Goal: Information Seeking & Learning: Check status

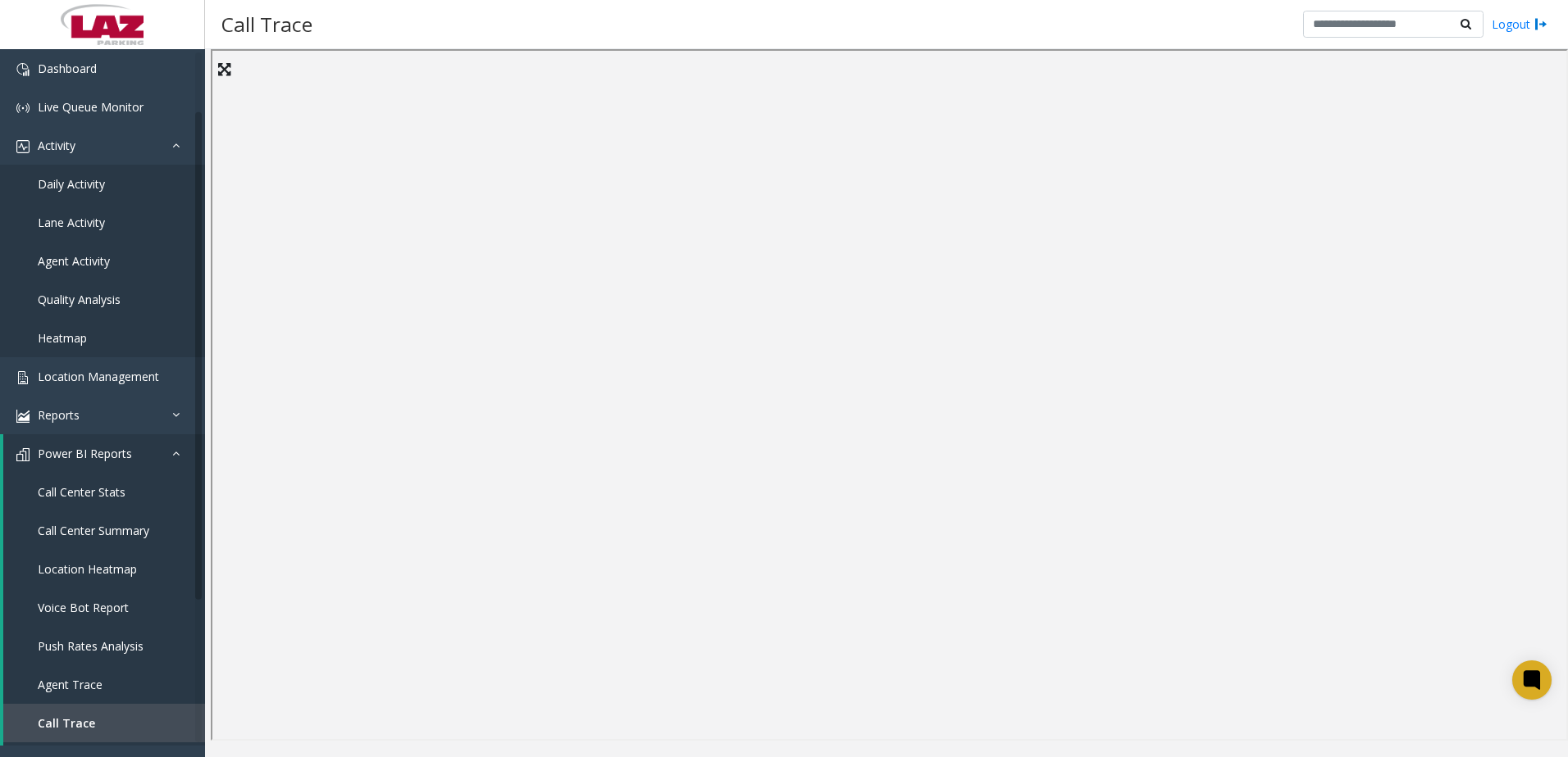
scroll to position [82, 0]
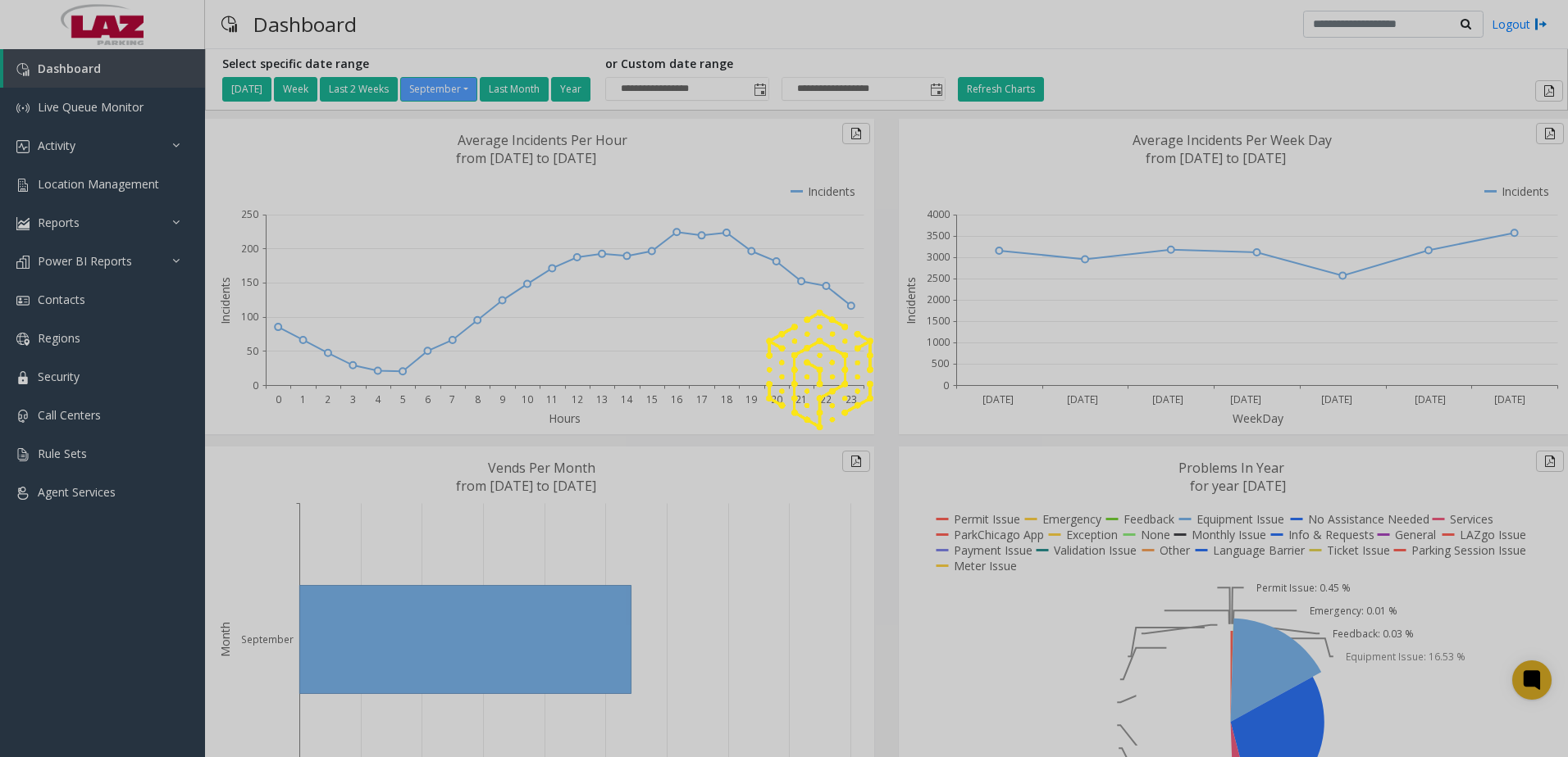
click at [69, 181] on div at bounding box center [784, 378] width 1568 height 757
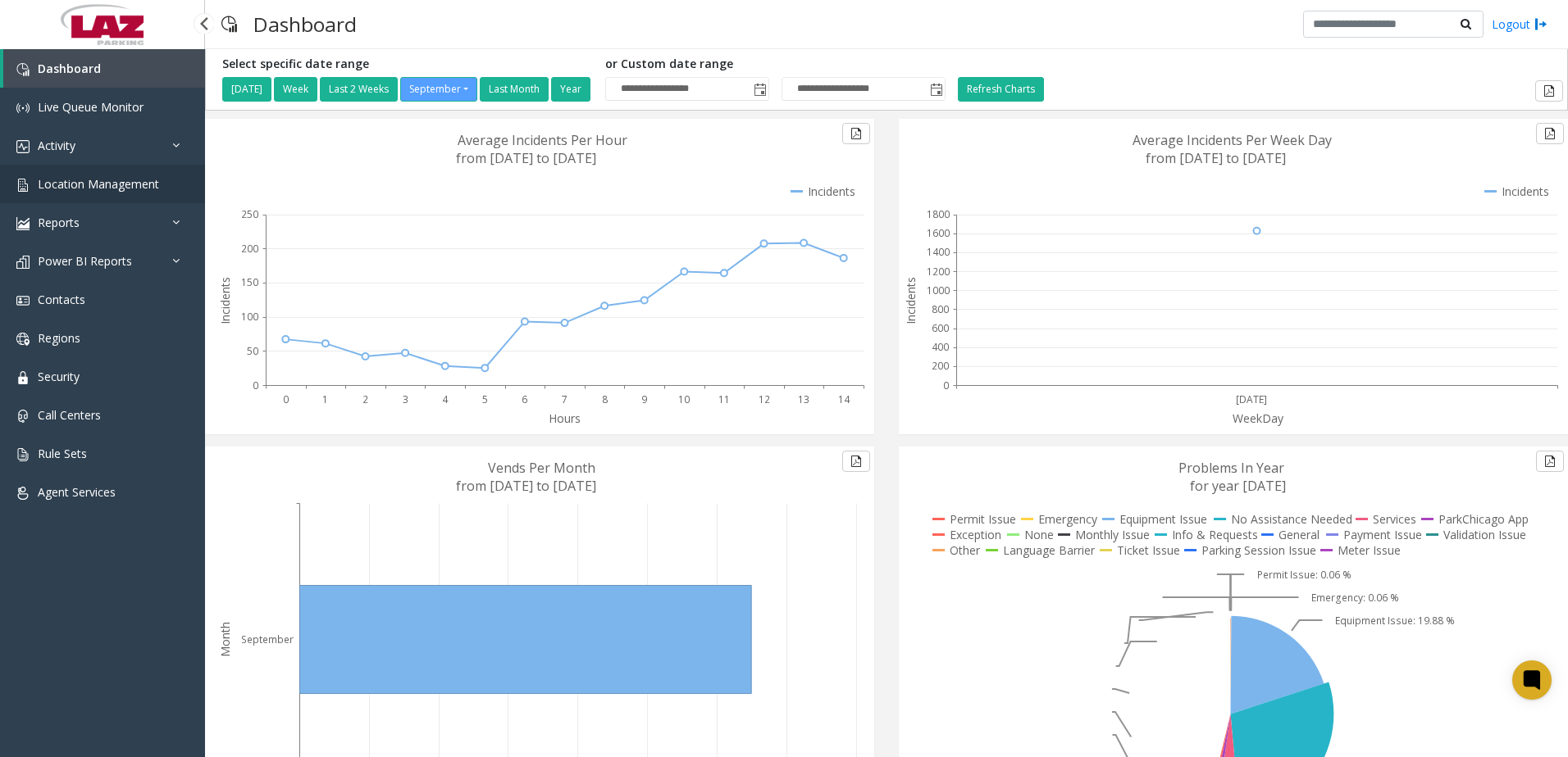
click at [69, 181] on span "Location Management" at bounding box center [98, 184] width 122 height 15
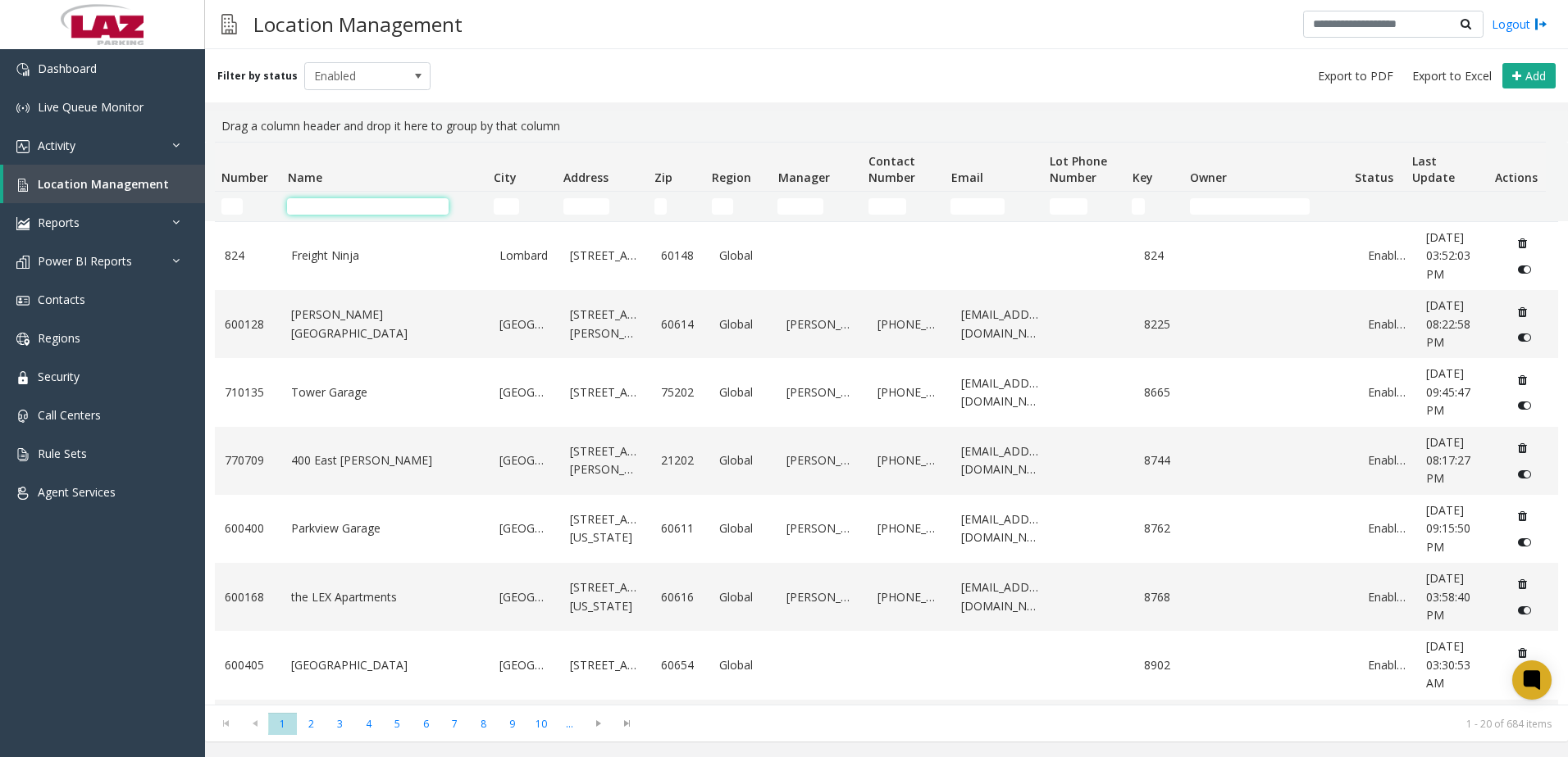
click at [310, 212] on input "Name Filter" at bounding box center [367, 206] width 161 height 16
click at [603, 202] on input "Address Filter" at bounding box center [586, 206] width 46 height 16
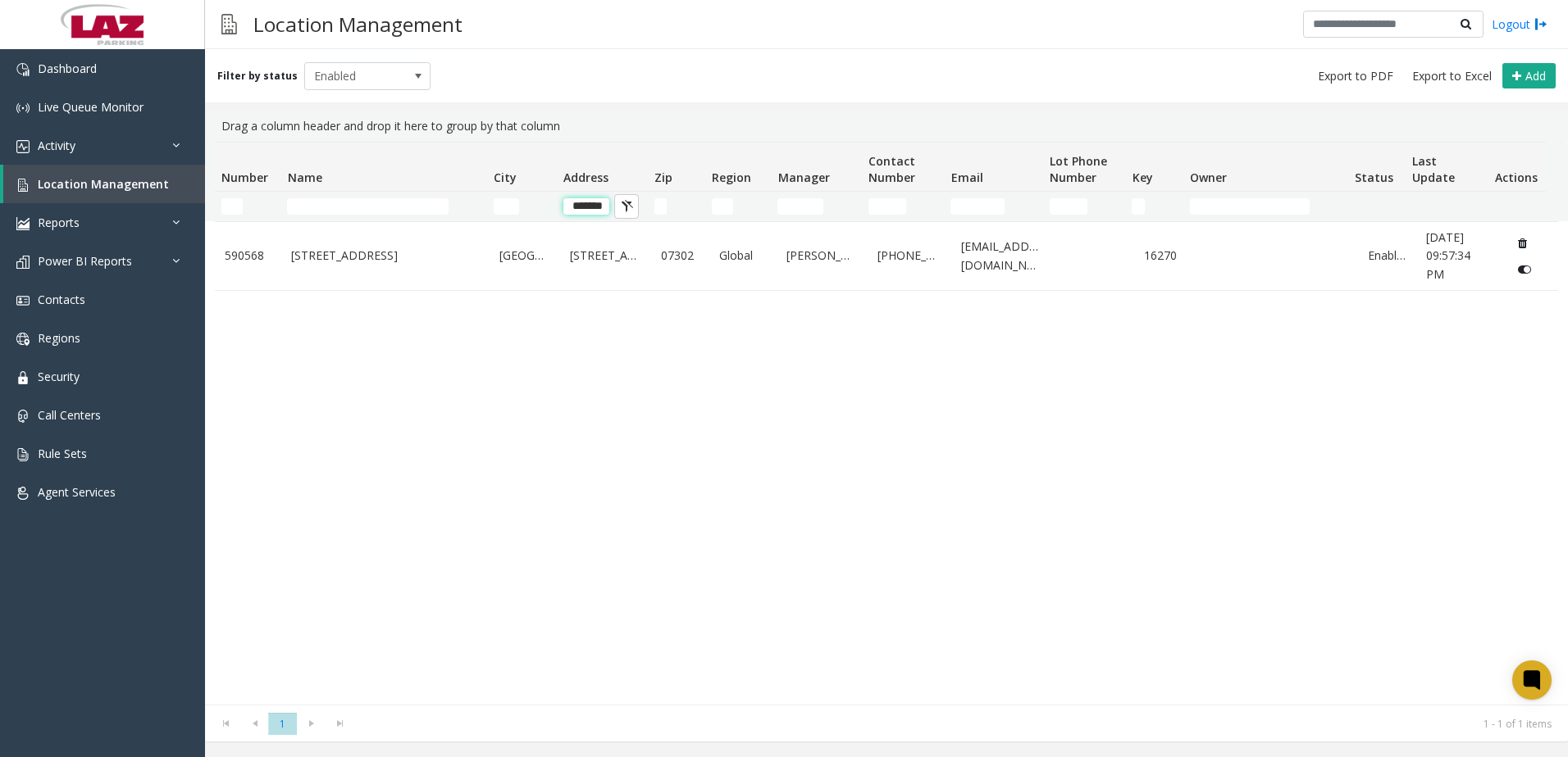
scroll to position [0, 3]
type input "*******"
click at [62, 142] on span "Activity" at bounding box center [57, 145] width 38 height 15
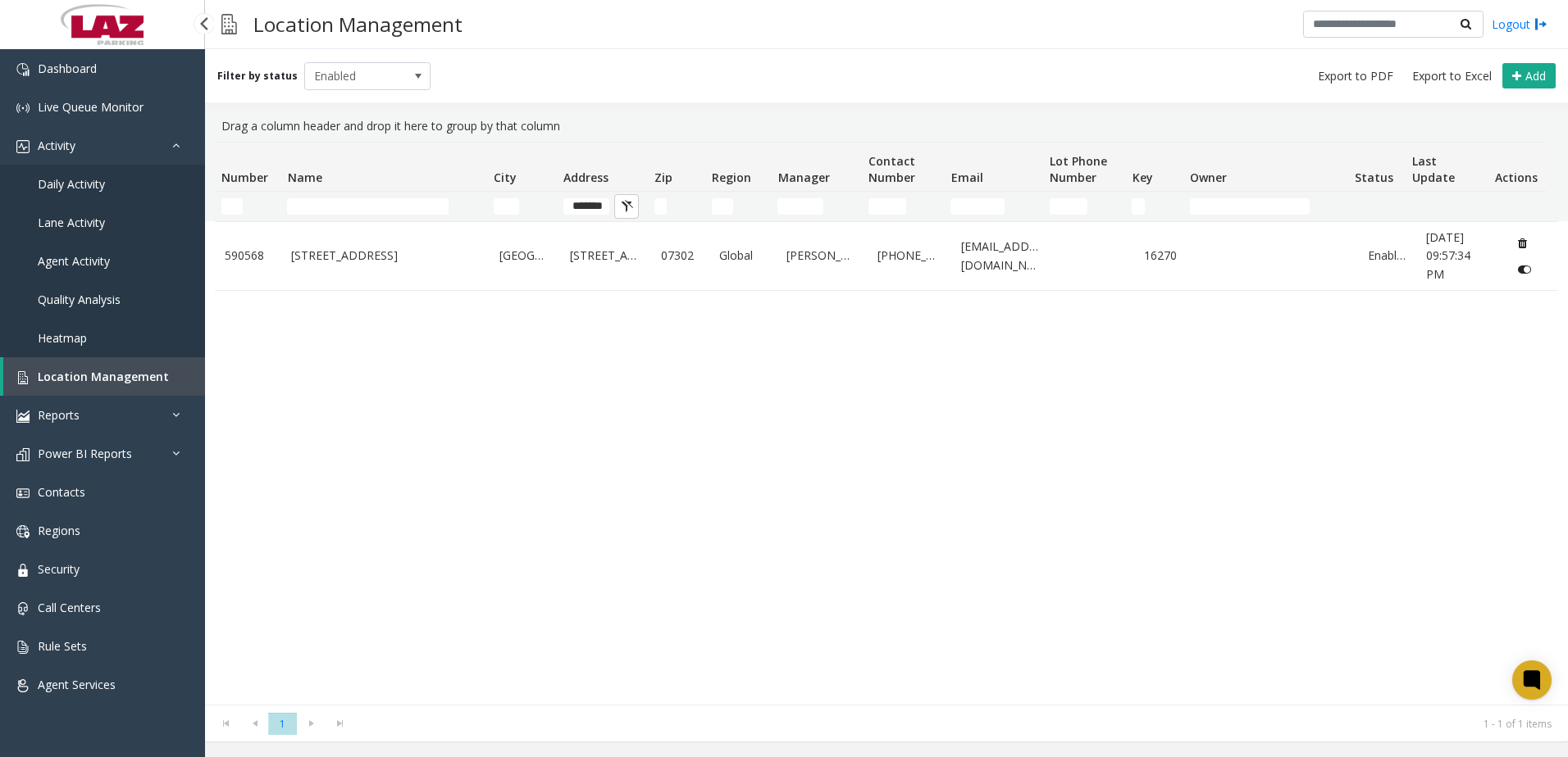
click at [70, 185] on span "Daily Activity" at bounding box center [71, 184] width 68 height 15
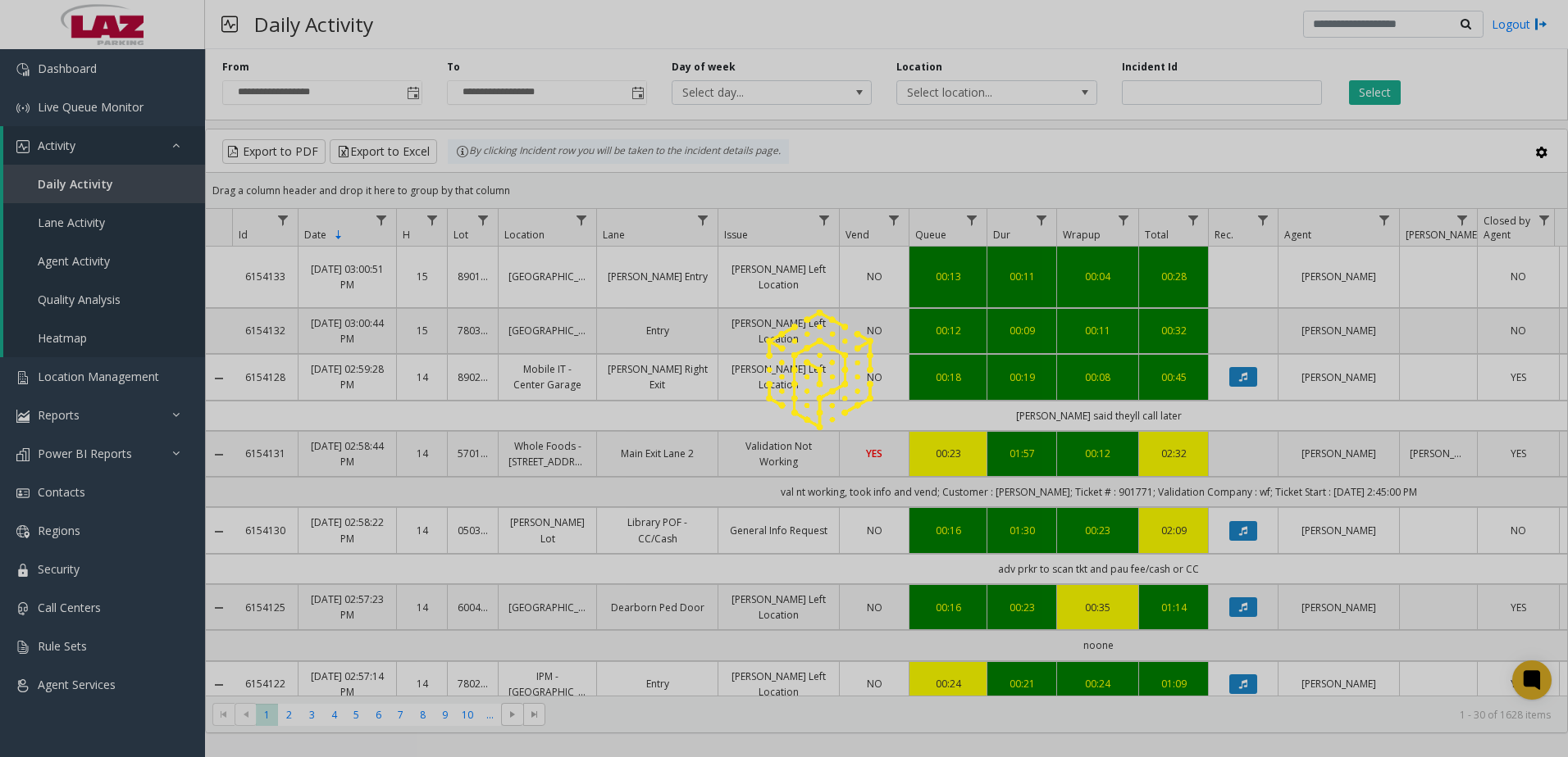
click at [1023, 89] on div at bounding box center [784, 378] width 1568 height 757
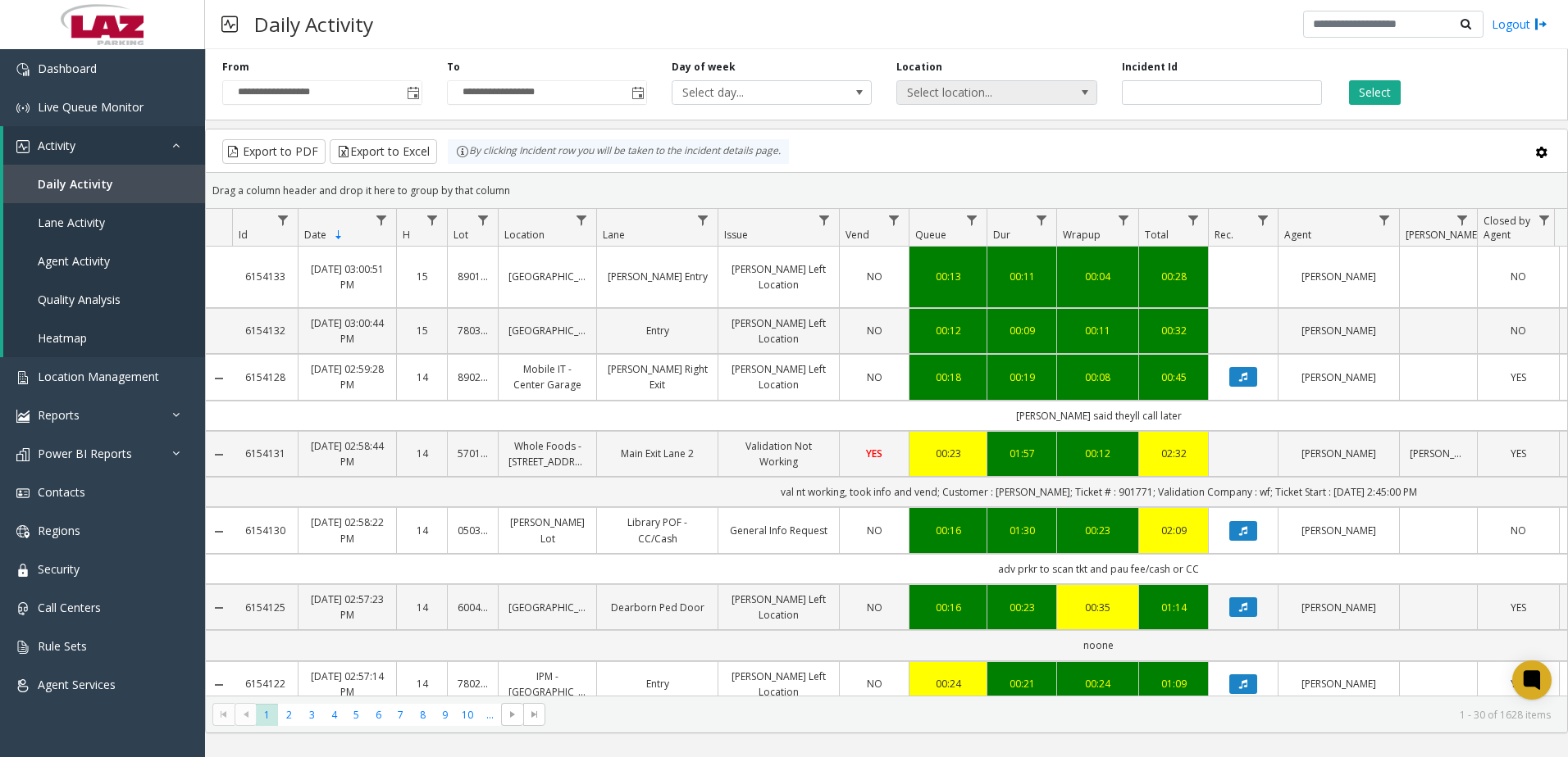
click at [1044, 90] on span "Select location..." at bounding box center [977, 92] width 159 height 23
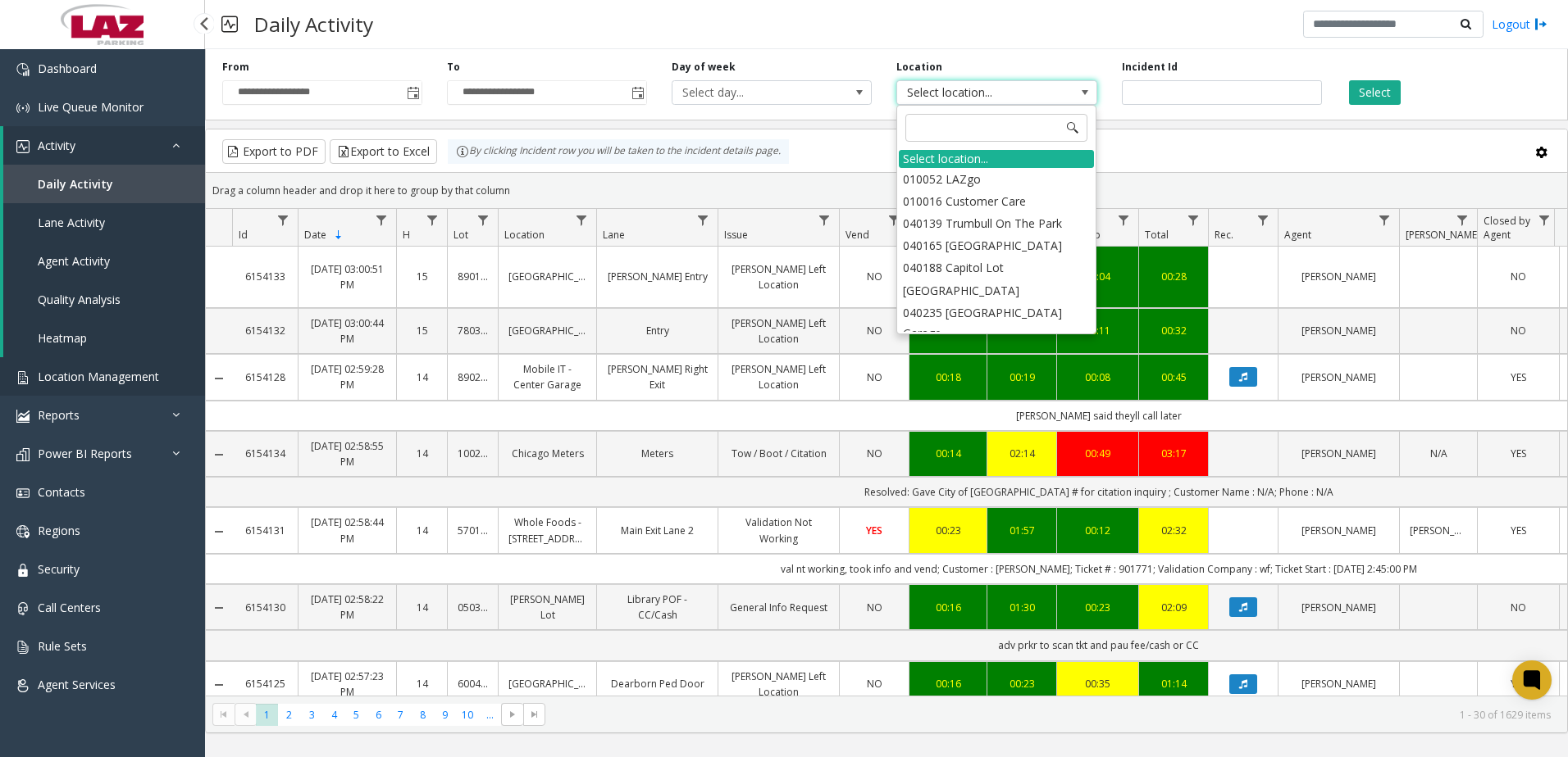
click at [91, 378] on span "Location Management" at bounding box center [98, 376] width 122 height 15
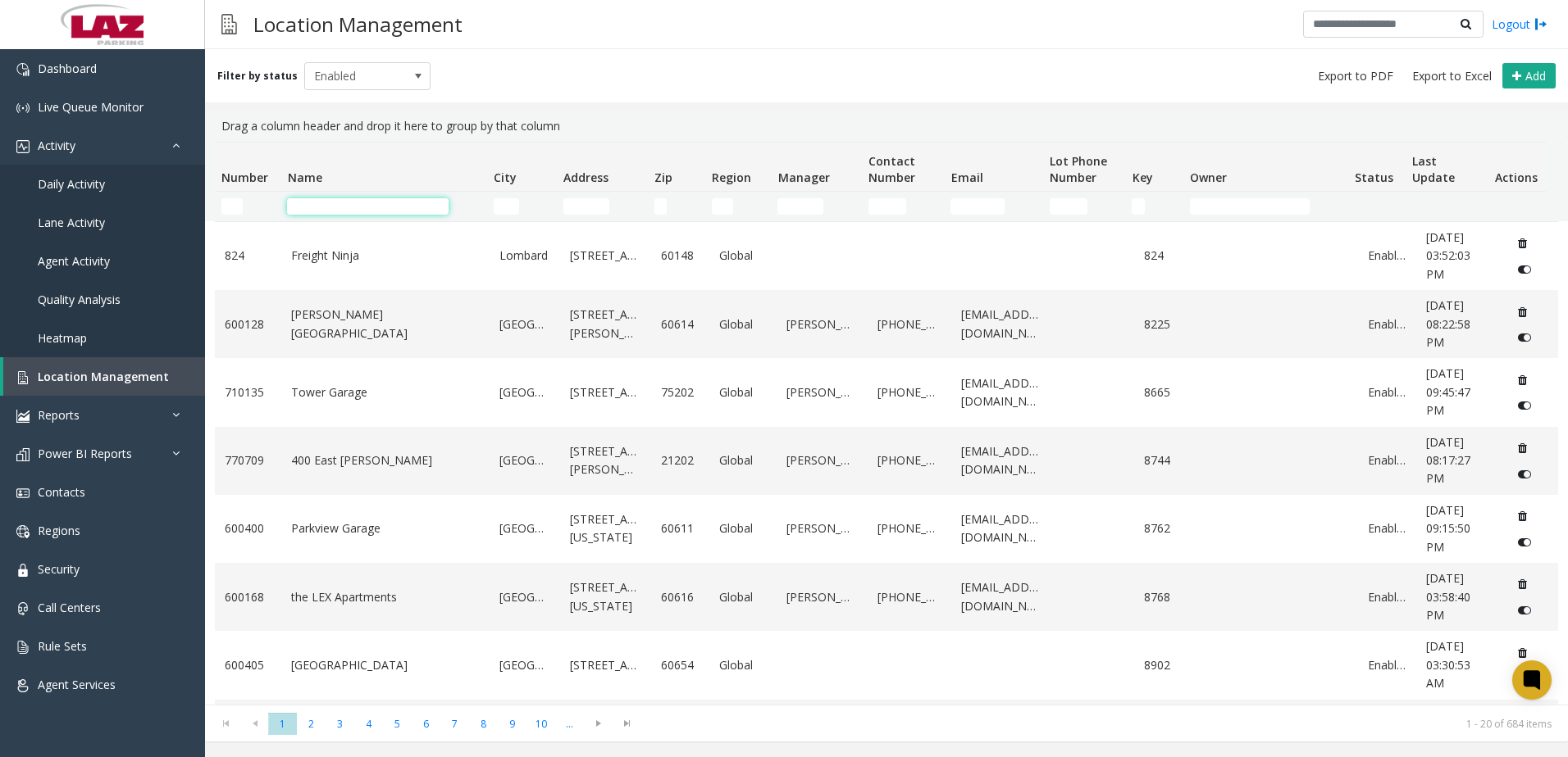
click at [371, 202] on input "Name Filter" at bounding box center [367, 206] width 161 height 16
click at [602, 204] on input "Address Filter" at bounding box center [586, 206] width 46 height 16
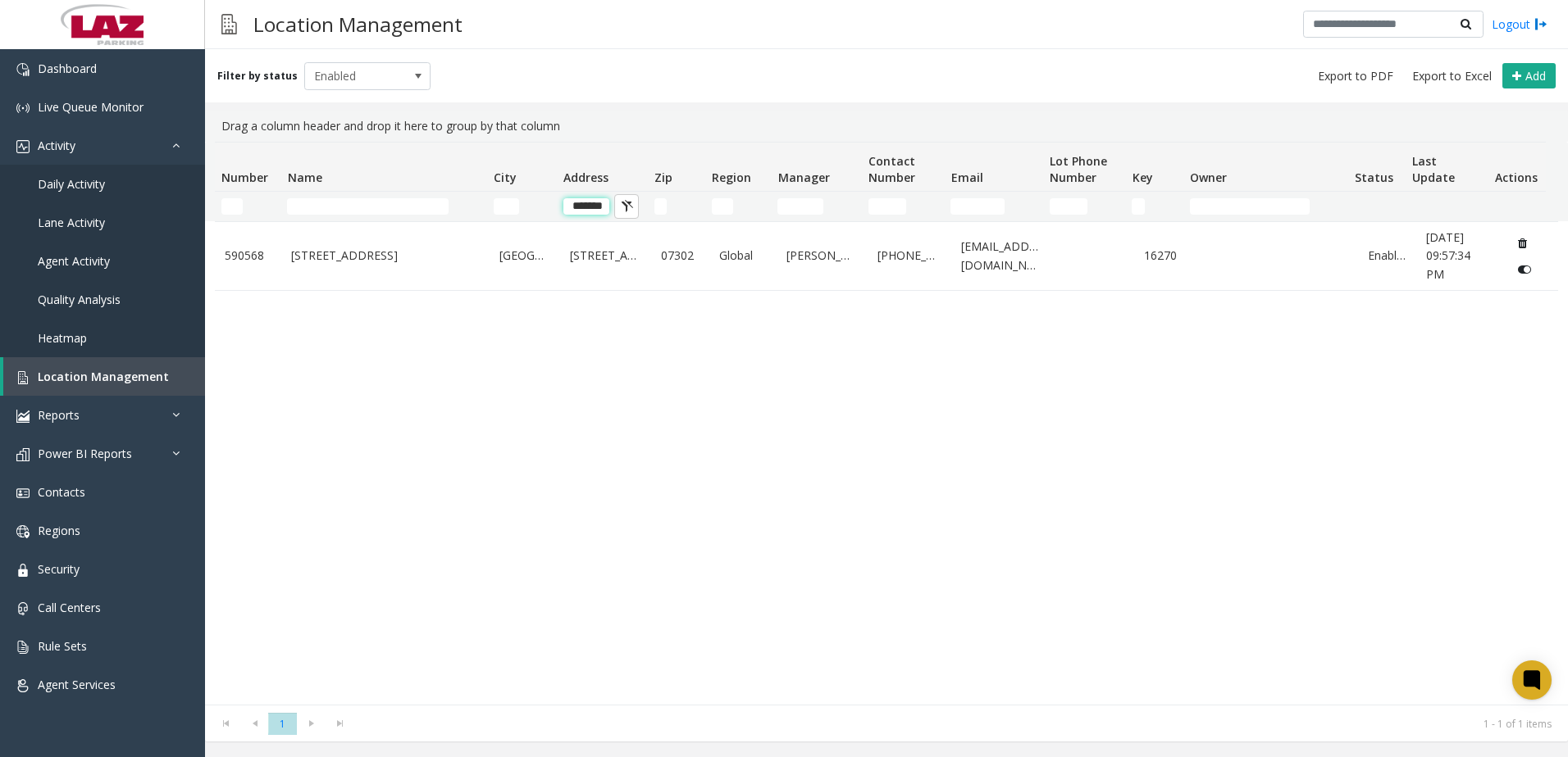
scroll to position [0, 3]
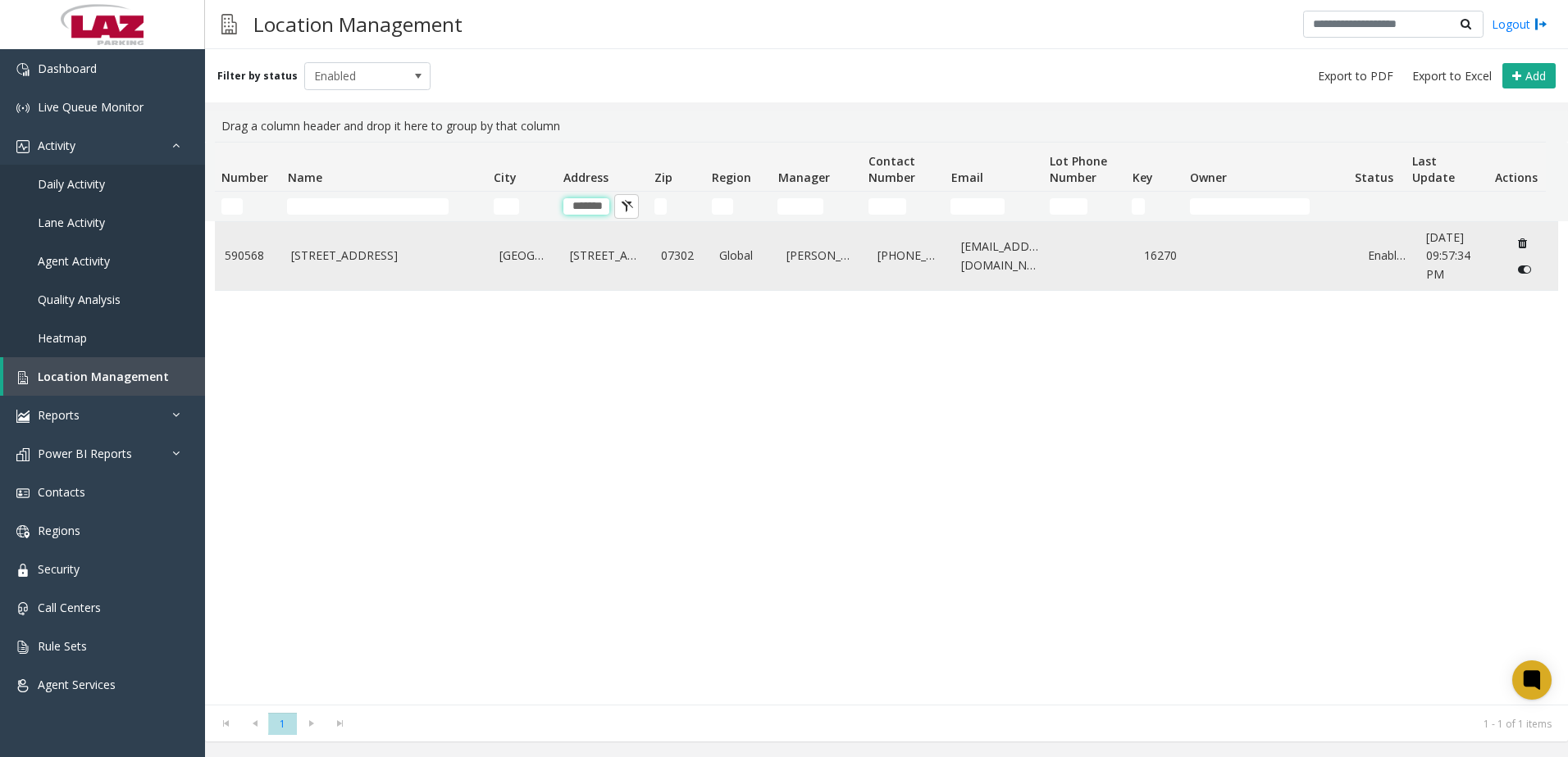
type input "*******"
click at [624, 251] on link "110 1st Street" at bounding box center [606, 256] width 72 height 18
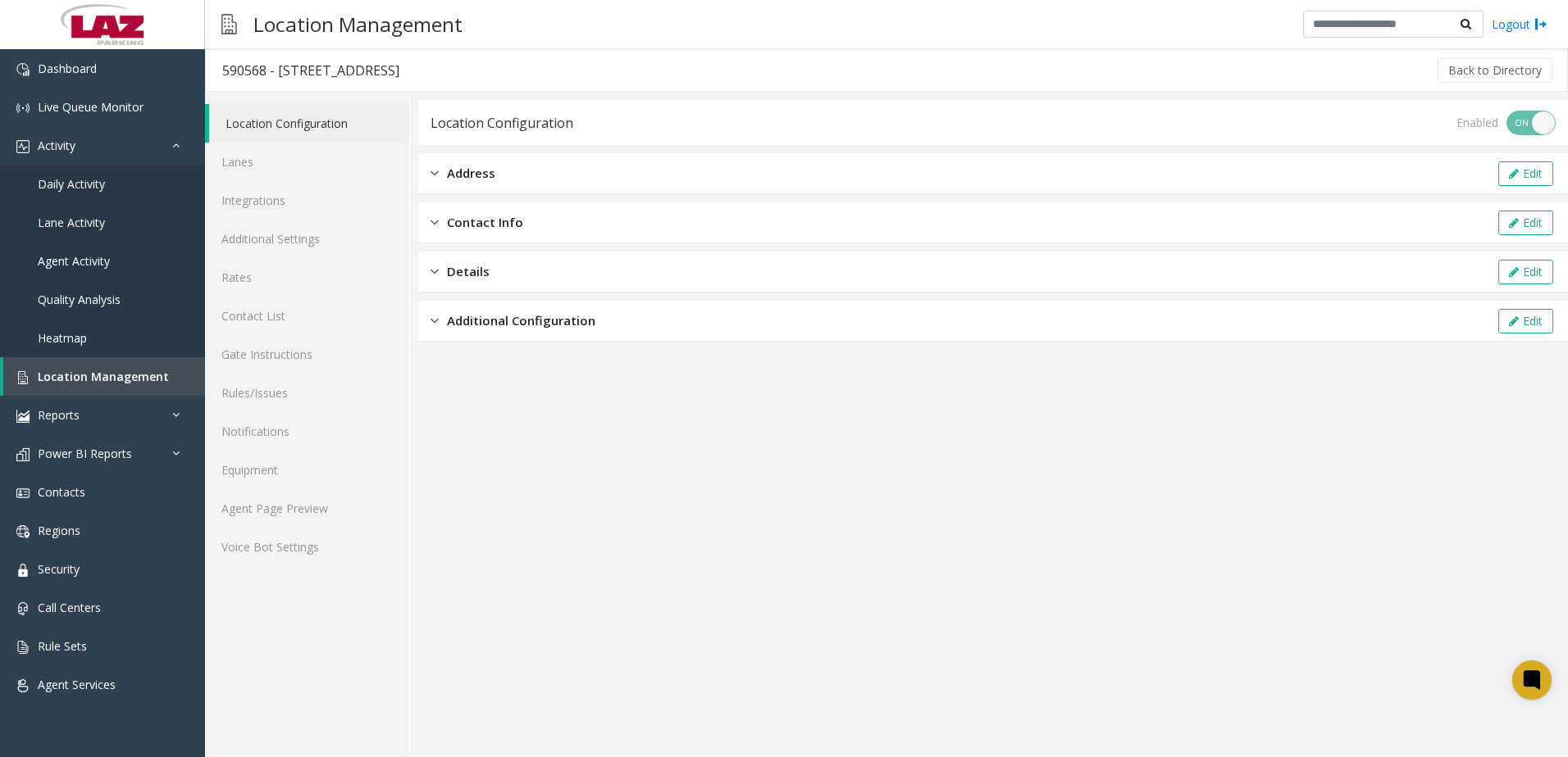
click at [498, 223] on span "Contact Info" at bounding box center [485, 222] width 77 height 19
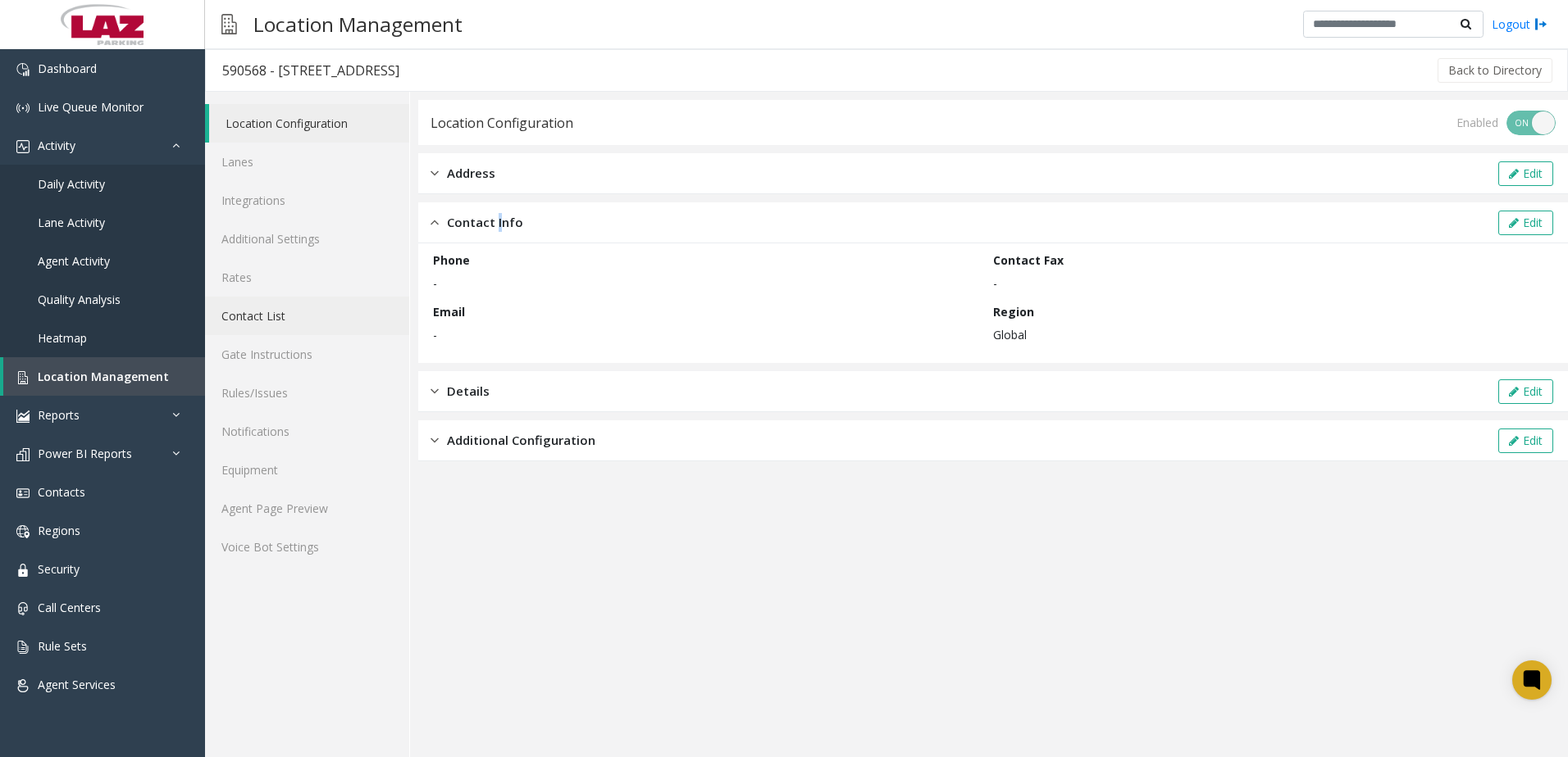
click at [252, 315] on link "Contact List" at bounding box center [307, 315] width 204 height 39
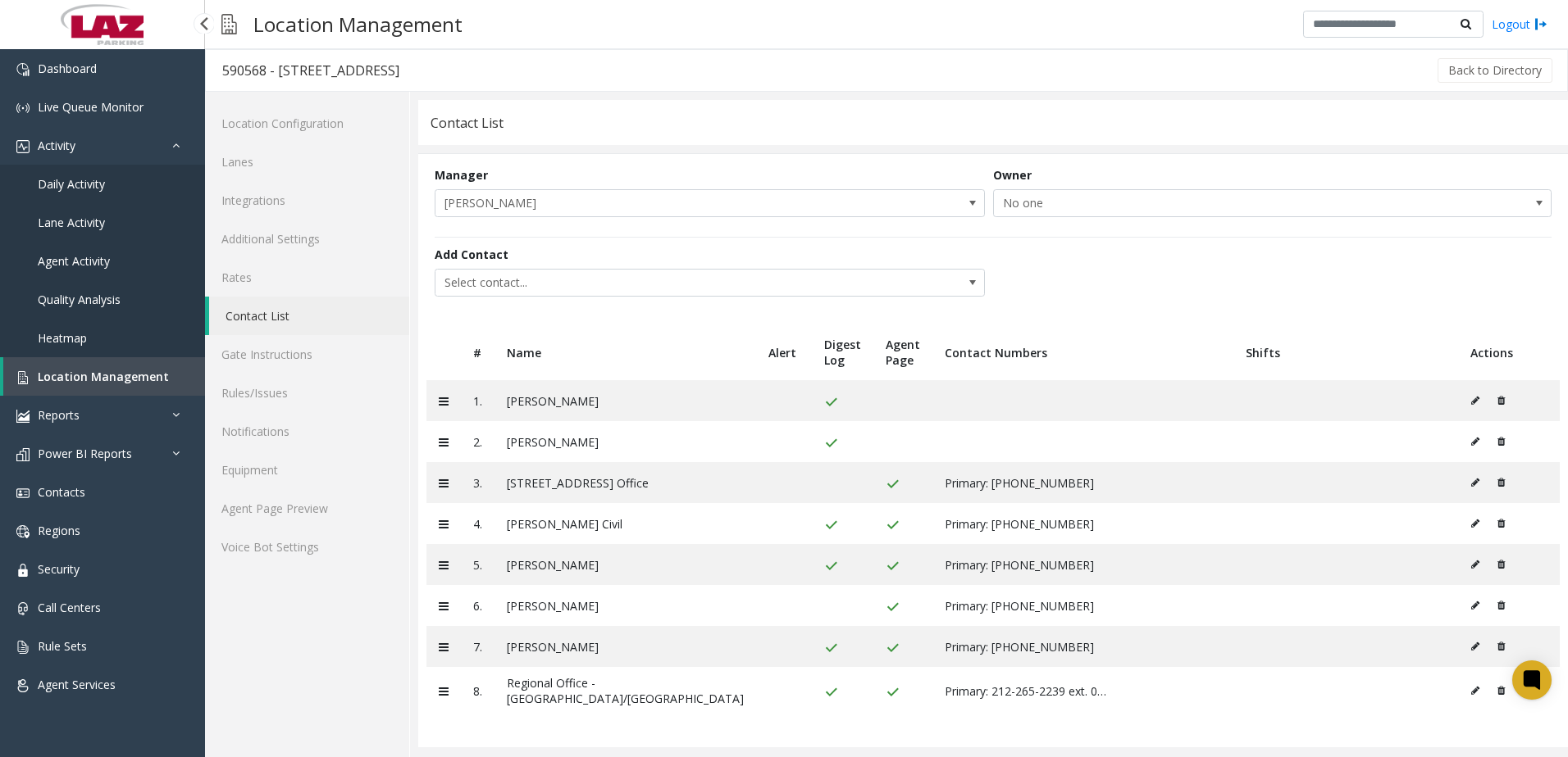
click at [60, 185] on span "Daily Activity" at bounding box center [71, 184] width 68 height 15
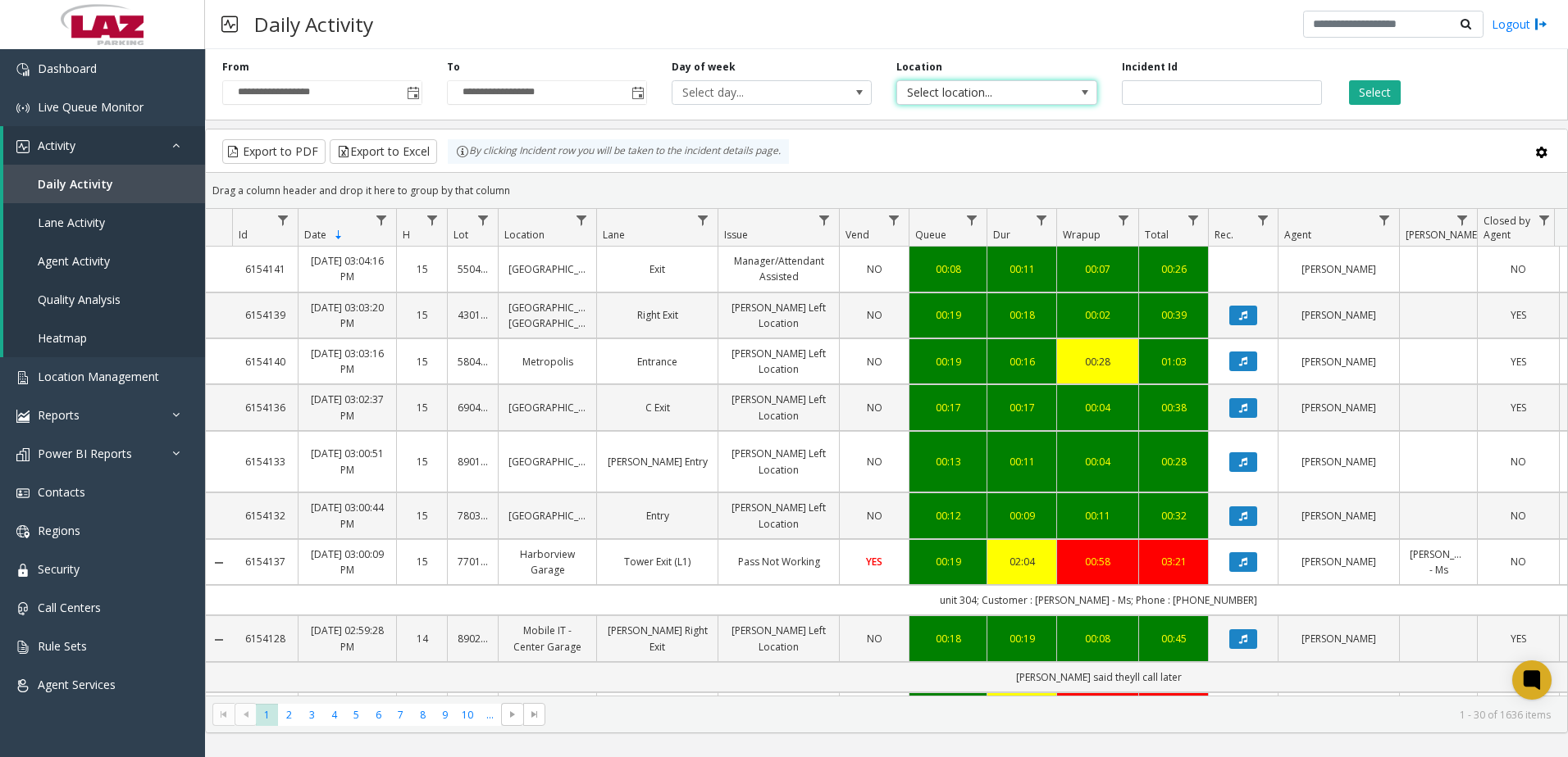
click at [990, 93] on span "Select location..." at bounding box center [977, 92] width 159 height 23
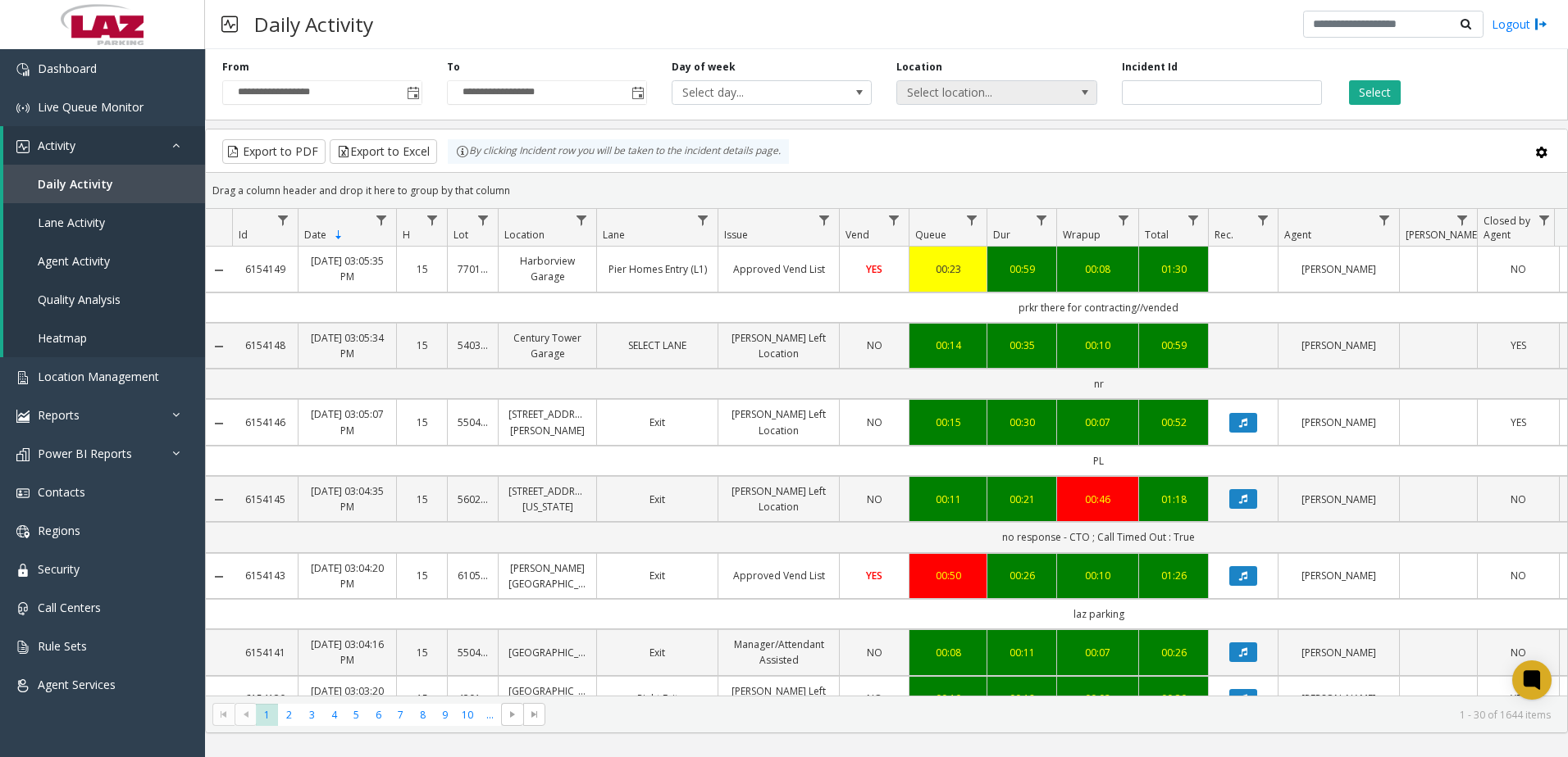
click at [940, 95] on span "Select location..." at bounding box center [977, 92] width 159 height 23
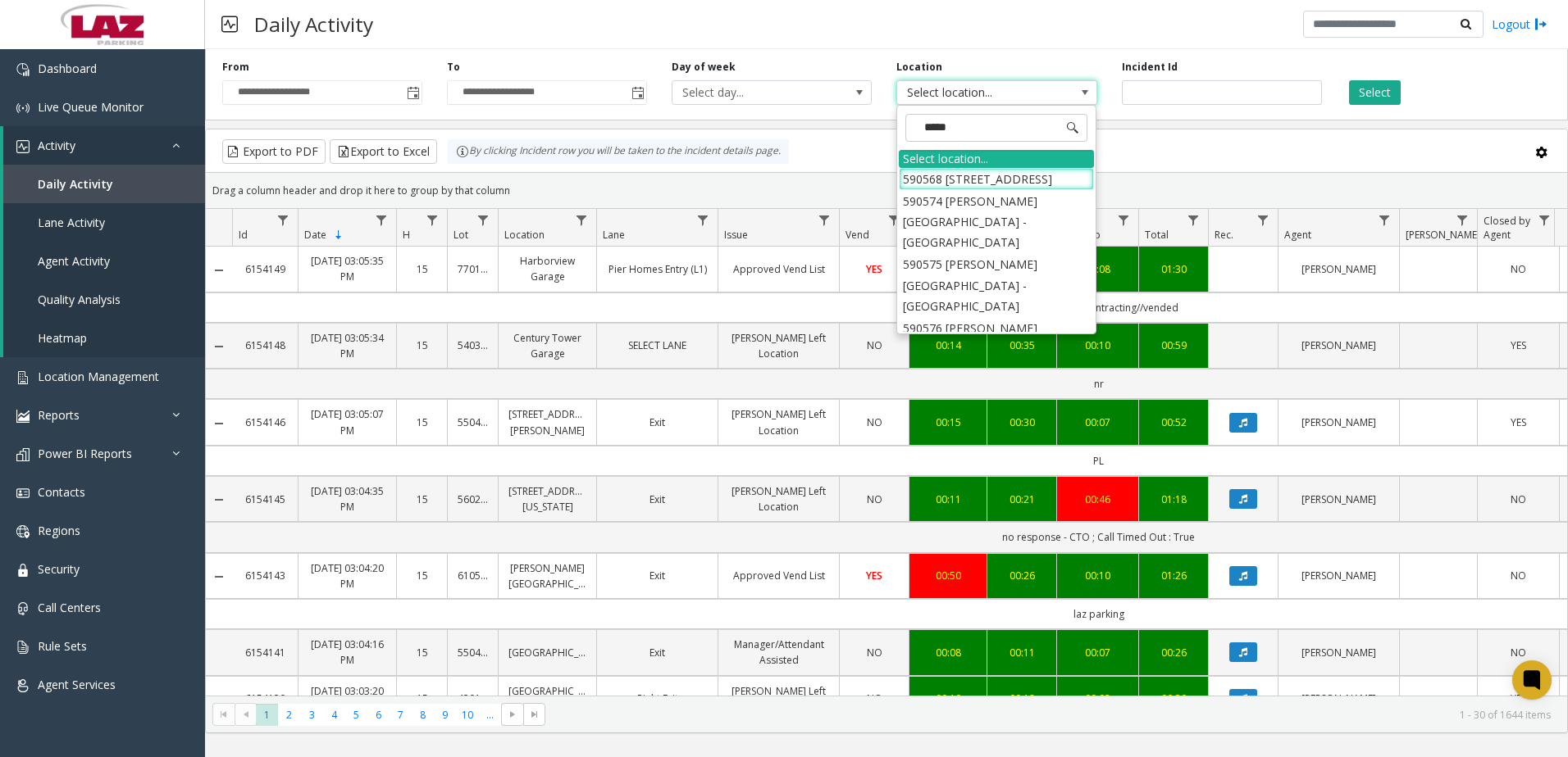
type input "******"
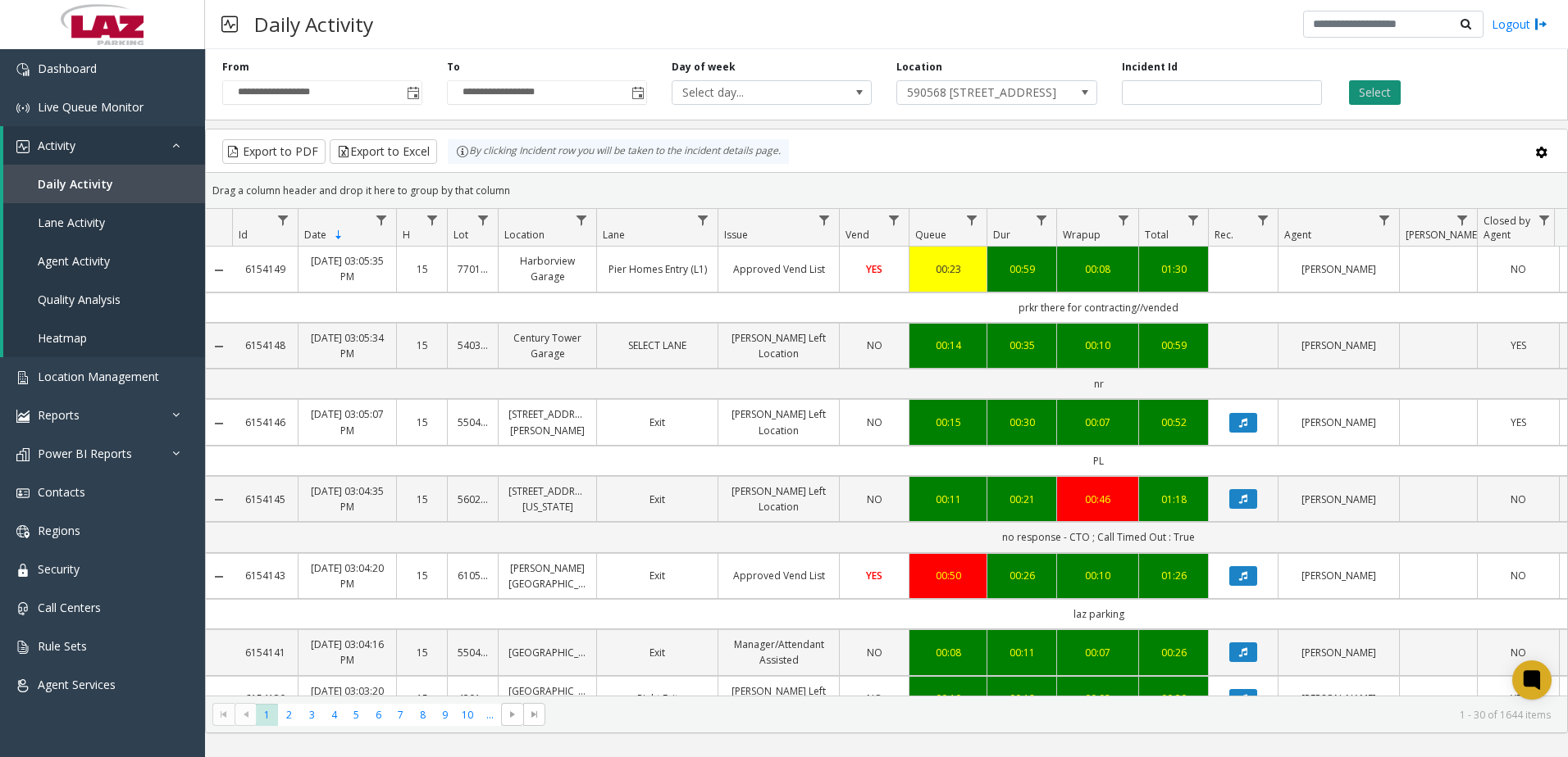
click at [1391, 89] on button "Select" at bounding box center [1374, 92] width 51 height 24
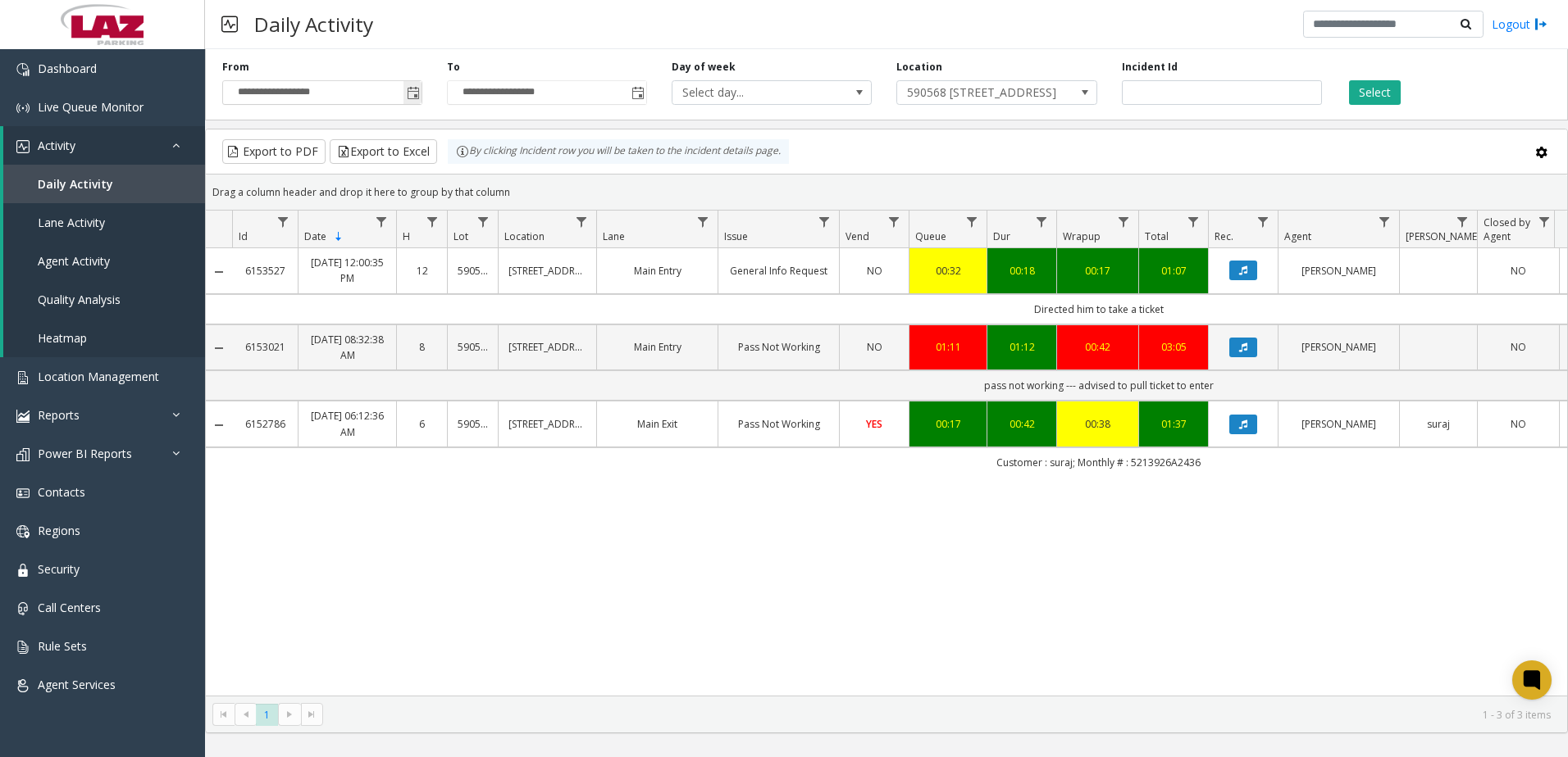
click at [411, 91] on span "Toggle popup" at bounding box center [413, 93] width 14 height 14
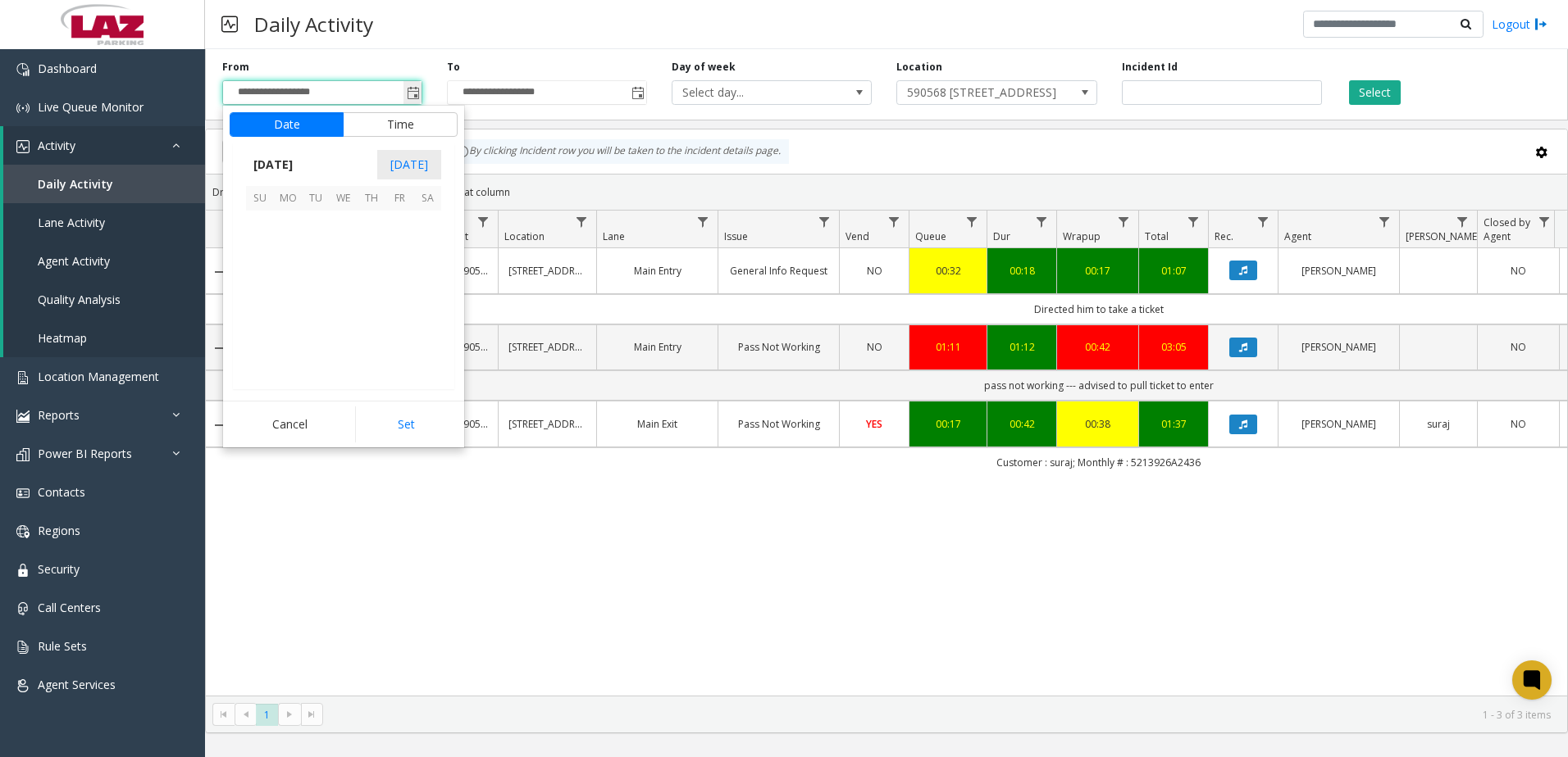
scroll to position [294112, 0]
click at [366, 257] on span "11" at bounding box center [371, 252] width 28 height 28
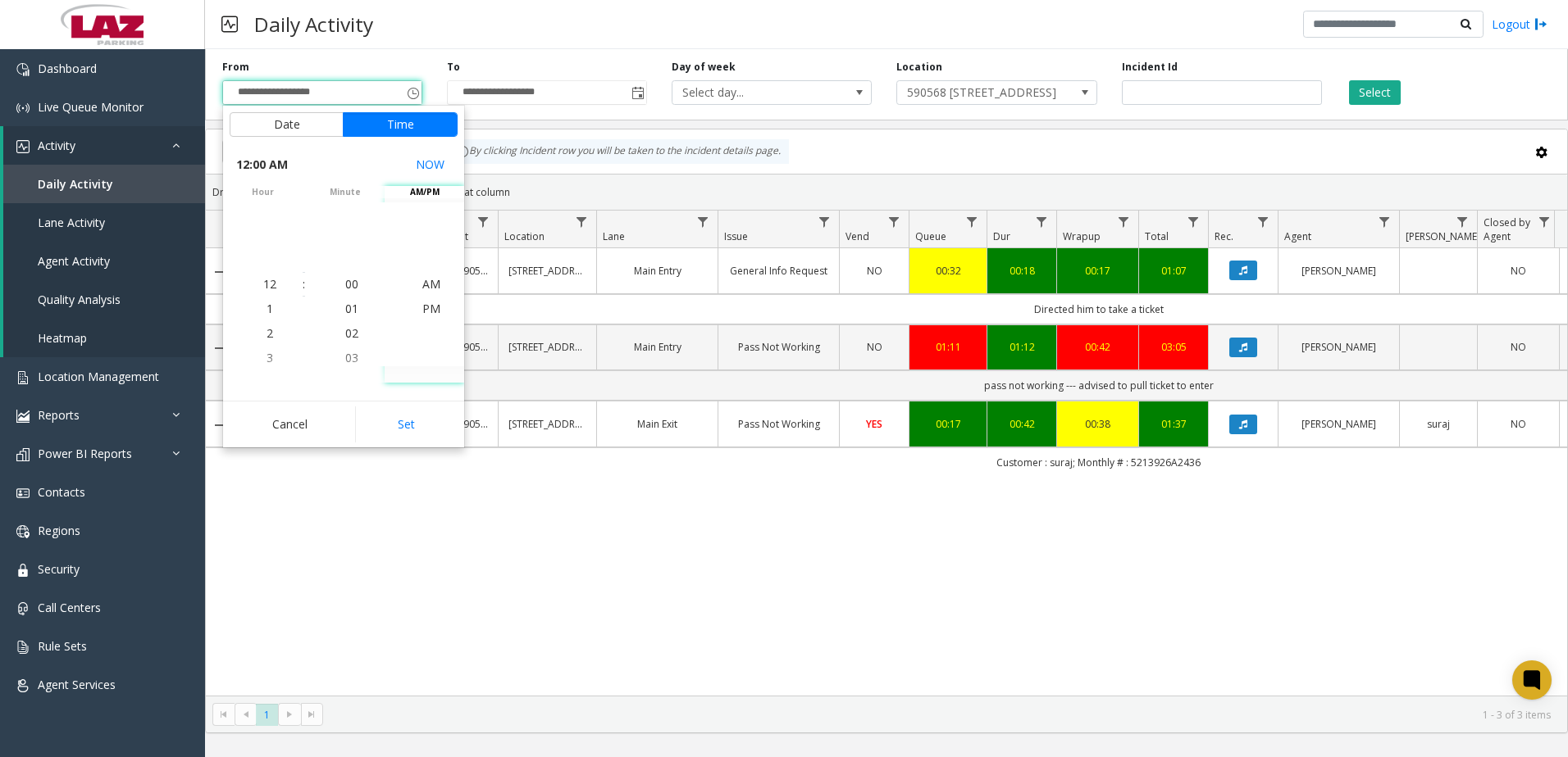
click at [408, 419] on button "Set" at bounding box center [407, 424] width 104 height 36
type input "**********"
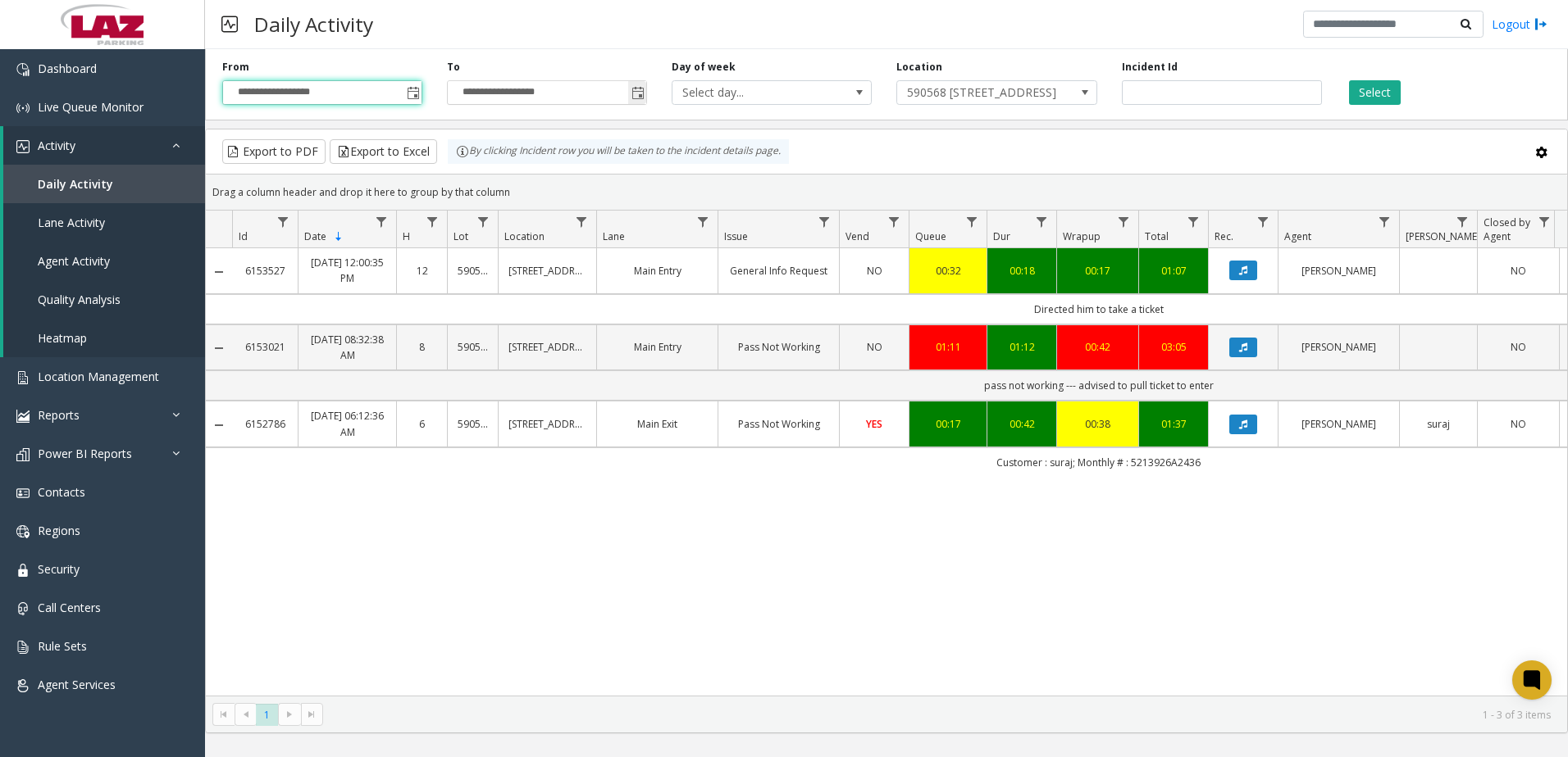
drag, startPoint x: 646, startPoint y: 81, endPoint x: 639, endPoint y: 89, distance: 10.6
click at [644, 83] on span "Toggle popup" at bounding box center [637, 92] width 18 height 26
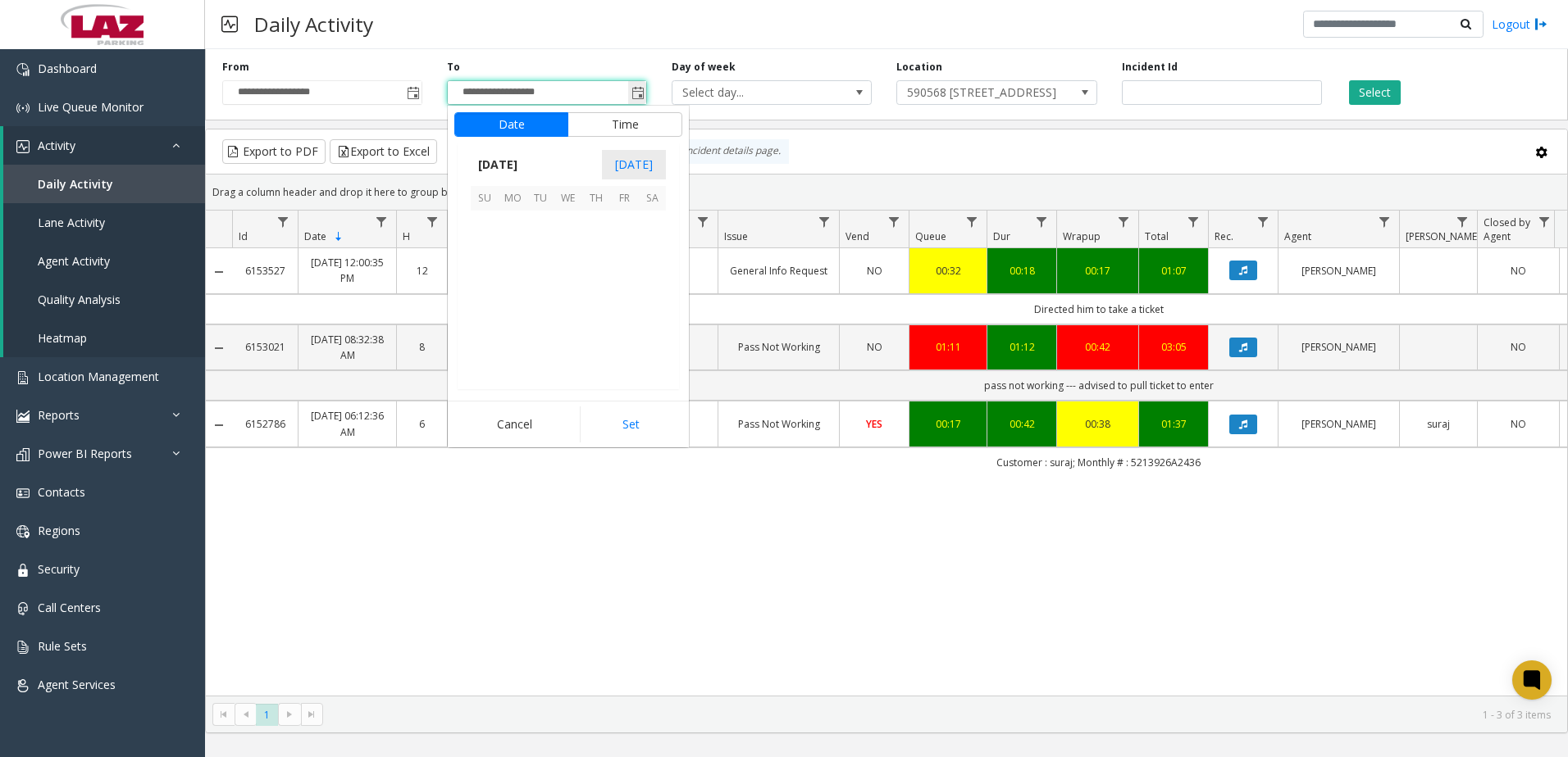
scroll to position [24, 0]
click at [628, 256] on span "12" at bounding box center [624, 252] width 28 height 28
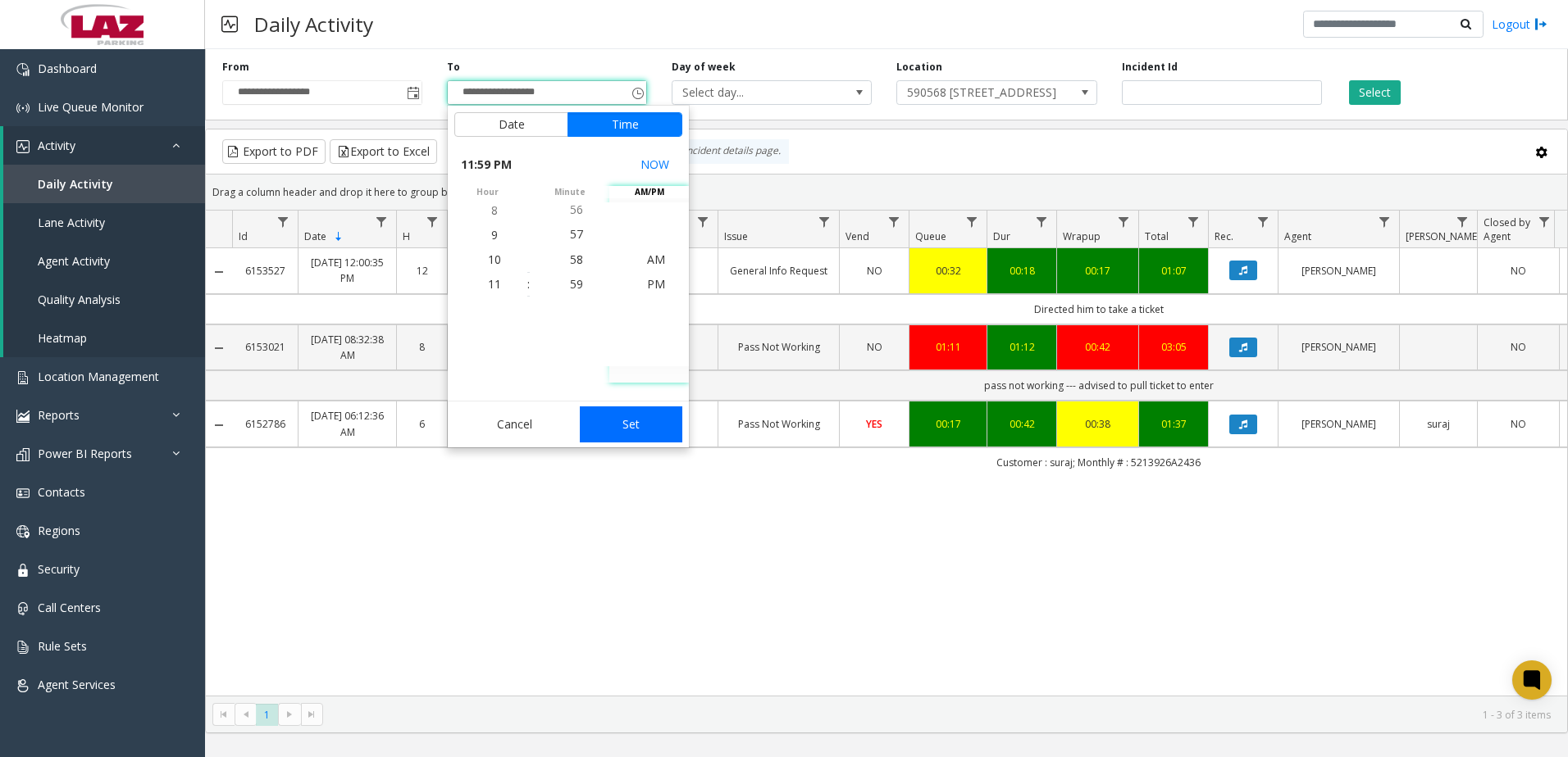
click at [651, 421] on button "Set" at bounding box center [631, 424] width 104 height 36
type input "**********"
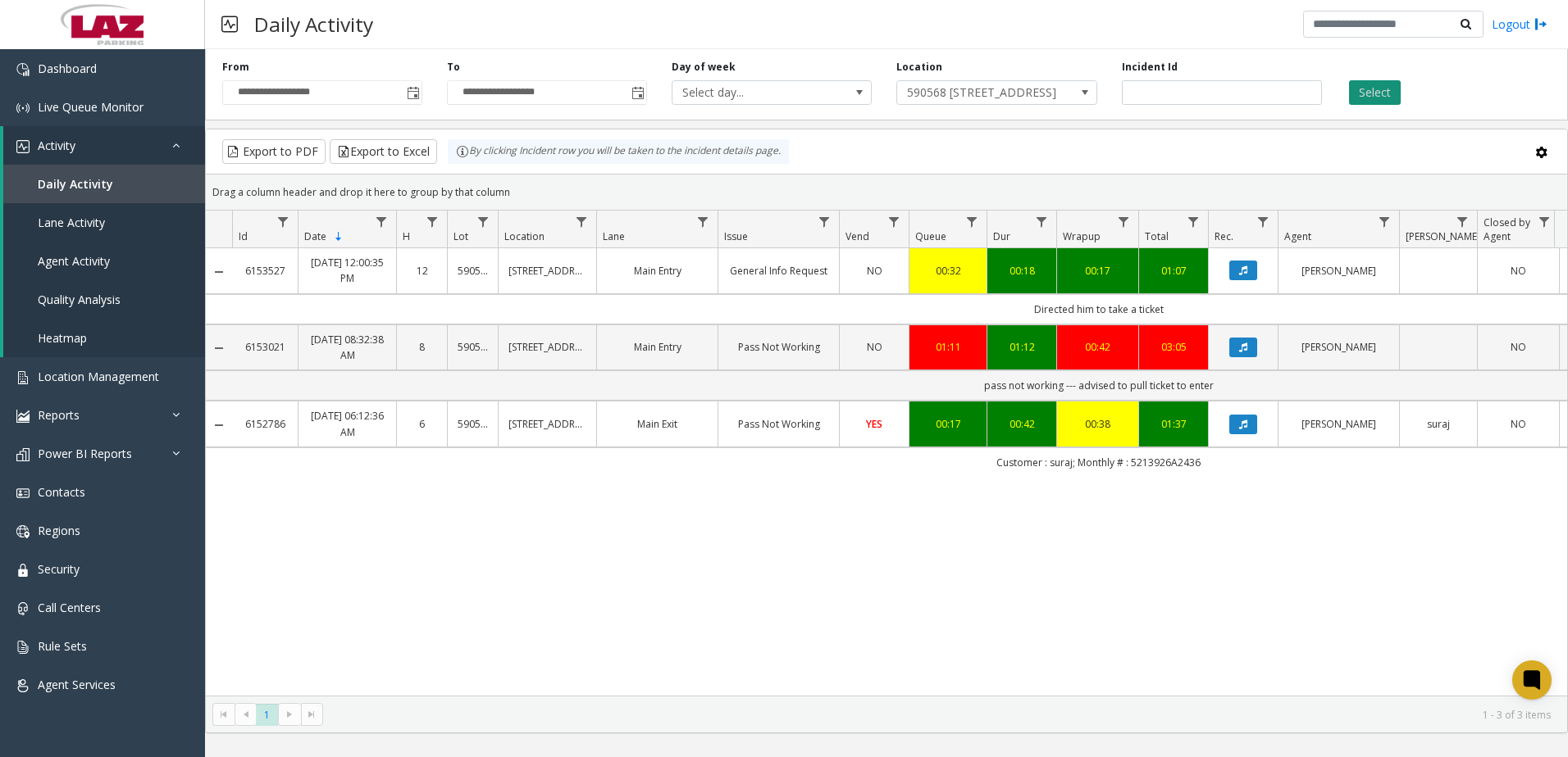
click at [1390, 95] on button "Select" at bounding box center [1374, 92] width 51 height 24
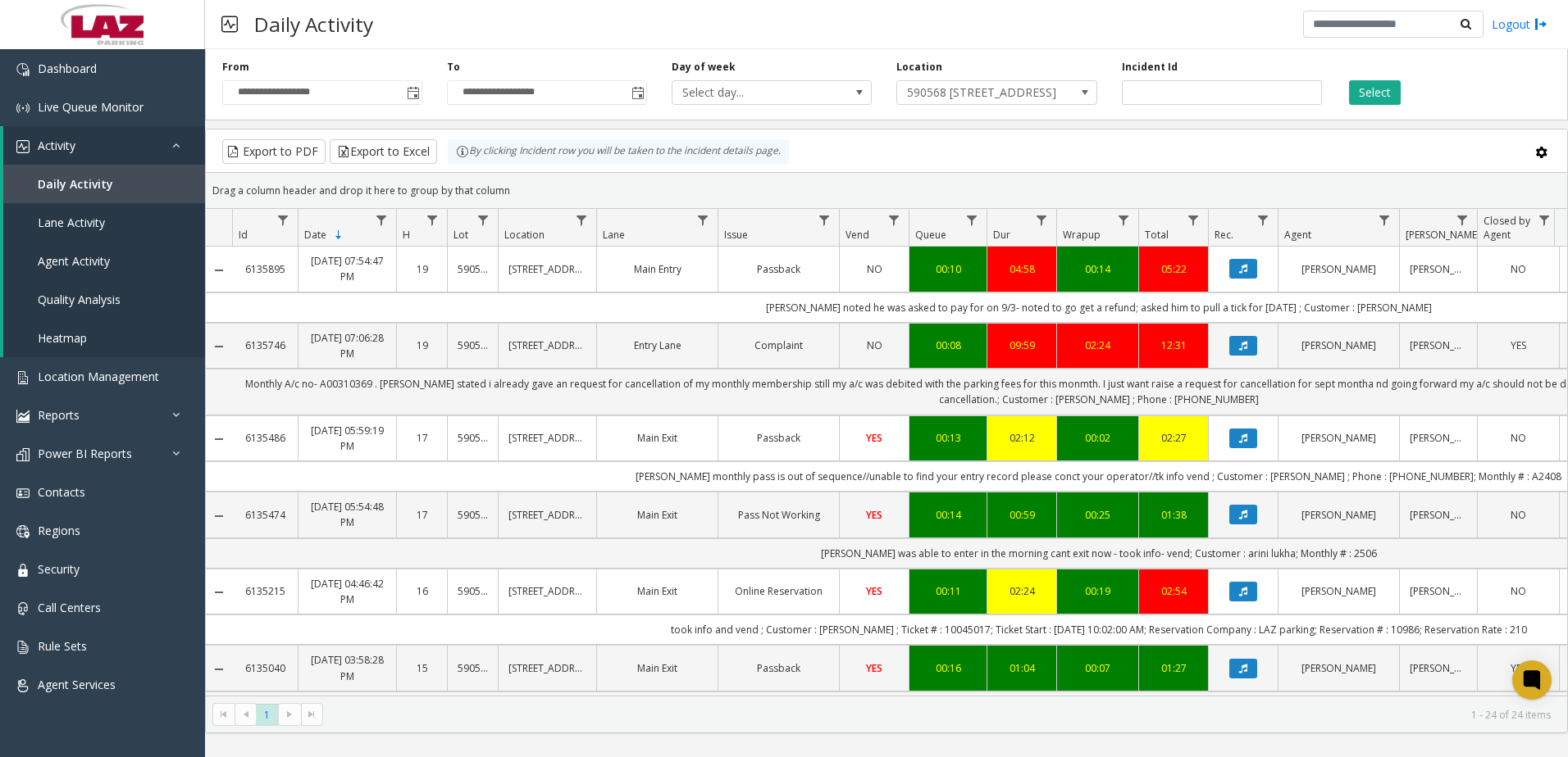
drag, startPoint x: 924, startPoint y: 281, endPoint x: 656, endPoint y: 419, distance: 301.4
drag, startPoint x: 656, startPoint y: 419, endPoint x: 972, endPoint y: 151, distance: 414.3
click at [972, 151] on div "Export to PDF Export to Excel By clicking Incident row you will be taken to the…" at bounding box center [886, 151] width 1334 height 24
click at [114, 177] on link "Daily Activity" at bounding box center [105, 184] width 202 height 39
click at [1020, 90] on span "590568 [STREET_ADDRESS]" at bounding box center [977, 92] width 159 height 23
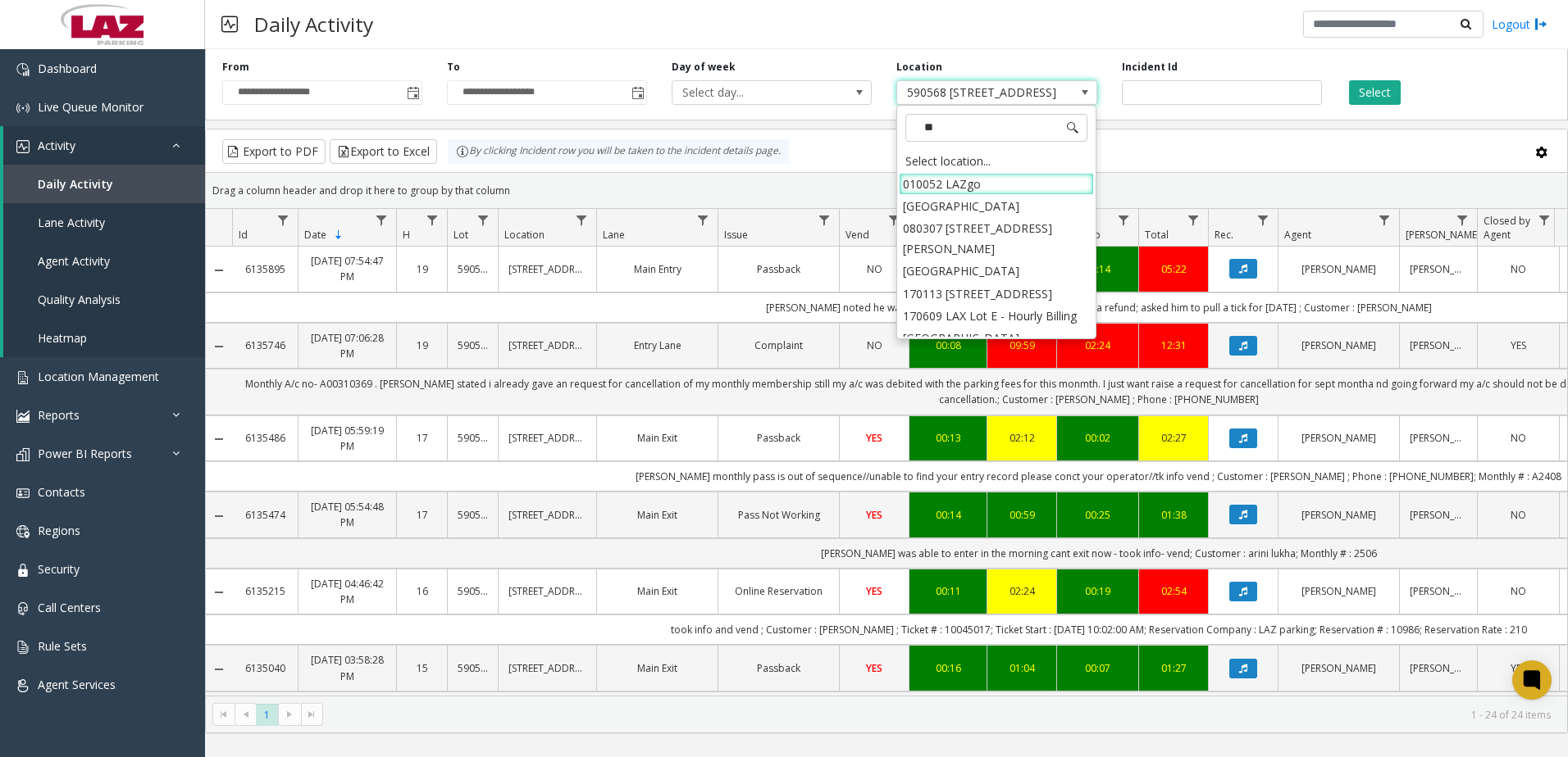
type input "***"
click at [1013, 190] on li "010052 LAZgo" at bounding box center [996, 184] width 195 height 23
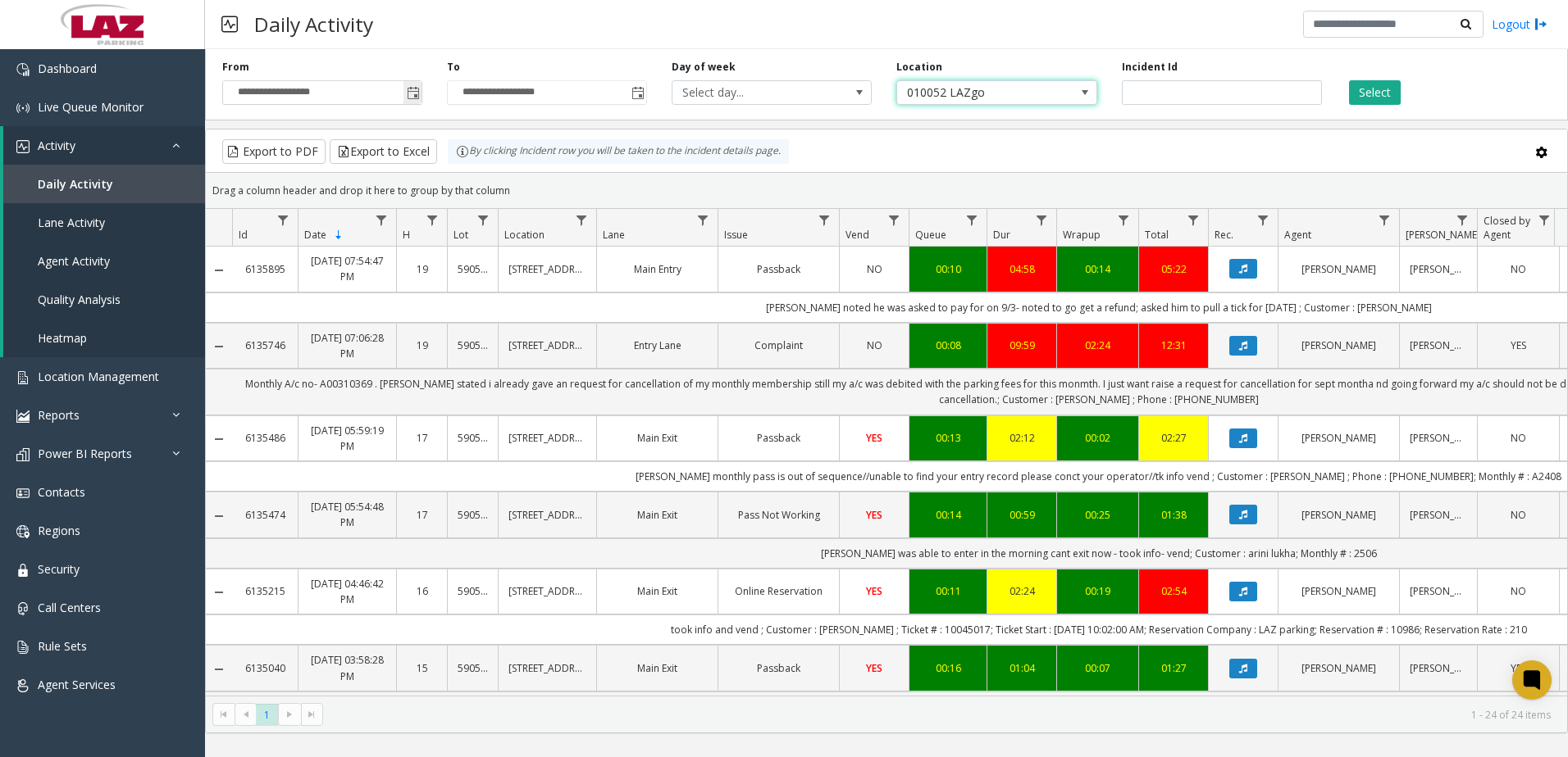
click at [410, 86] on span "Toggle popup" at bounding box center [412, 92] width 18 height 26
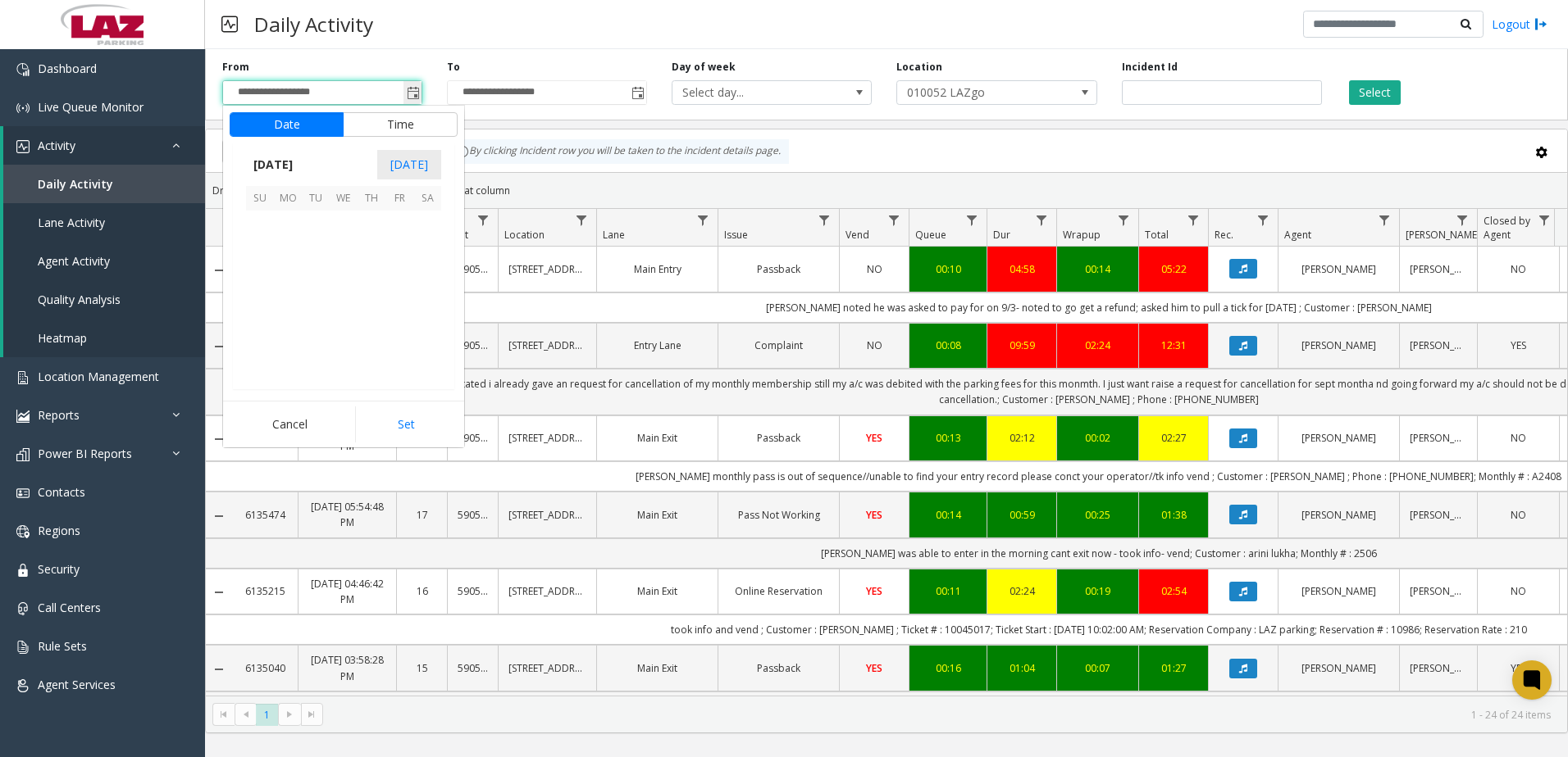
scroll to position [294112, 0]
click at [283, 219] on span "1" at bounding box center [288, 224] width 28 height 28
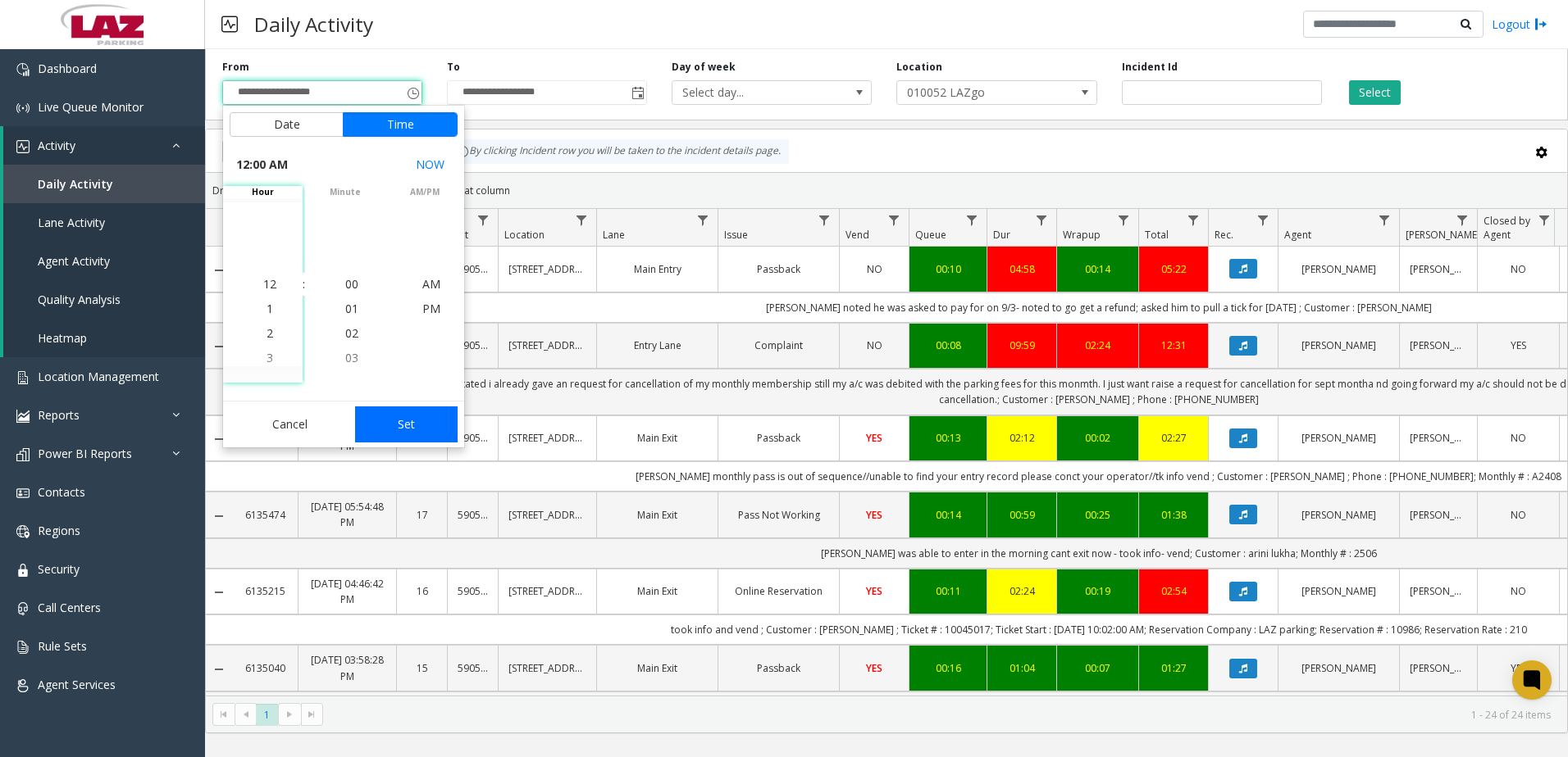
click at [443, 413] on button "Set" at bounding box center [407, 424] width 104 height 36
type input "**********"
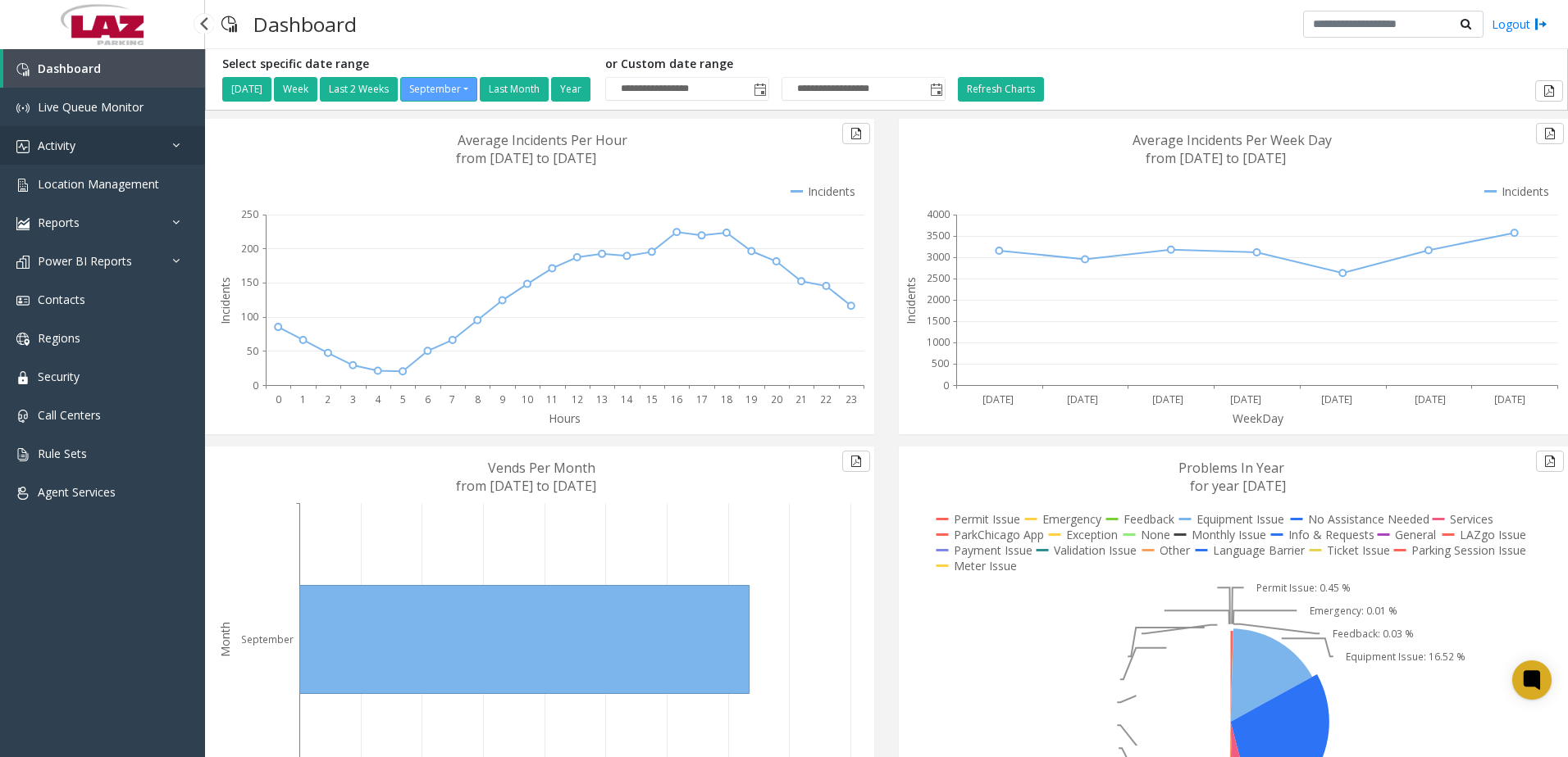
click at [58, 140] on span "Activity" at bounding box center [57, 145] width 38 height 15
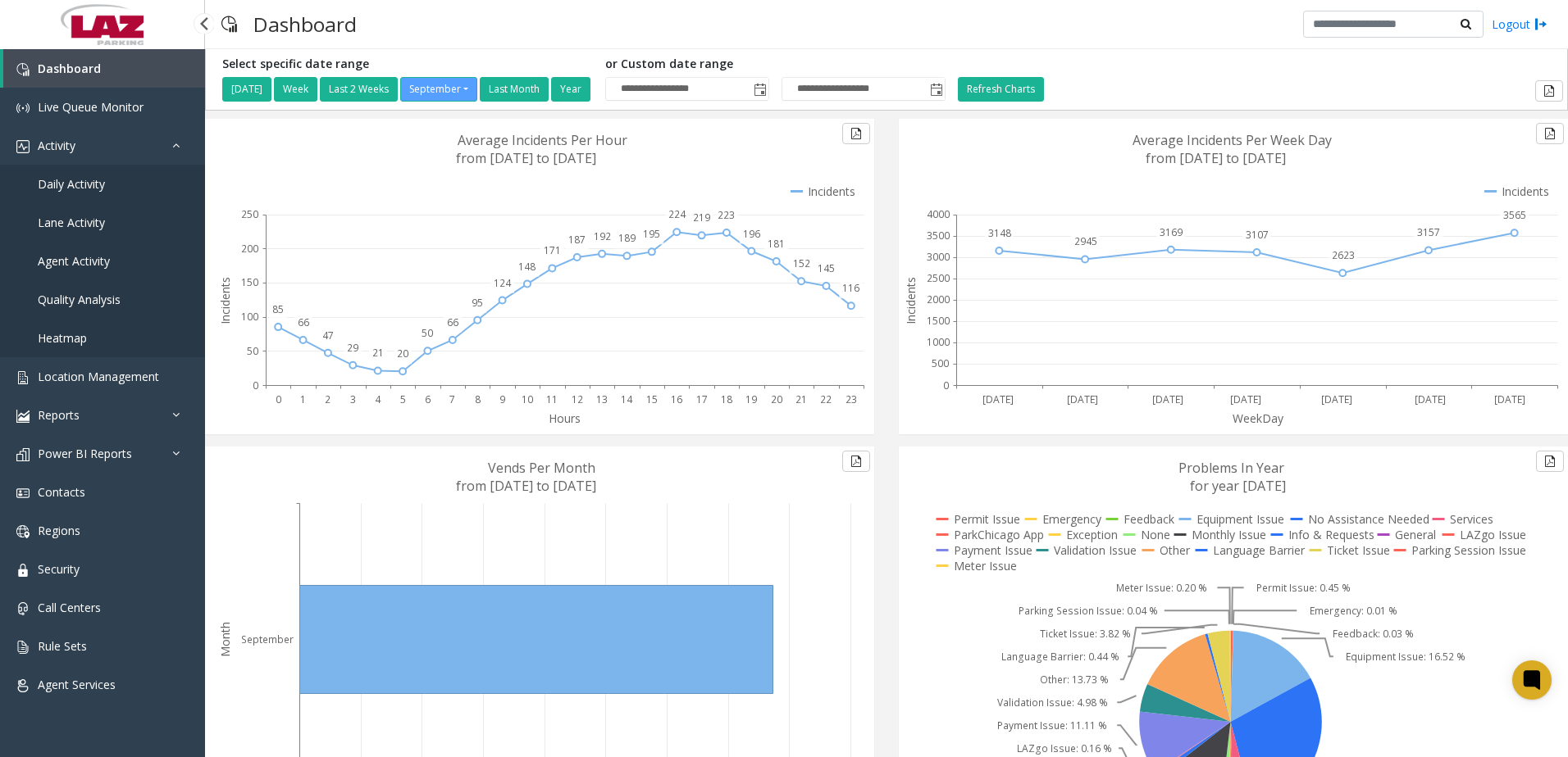
click at [65, 183] on span "Daily Activity" at bounding box center [71, 184] width 68 height 15
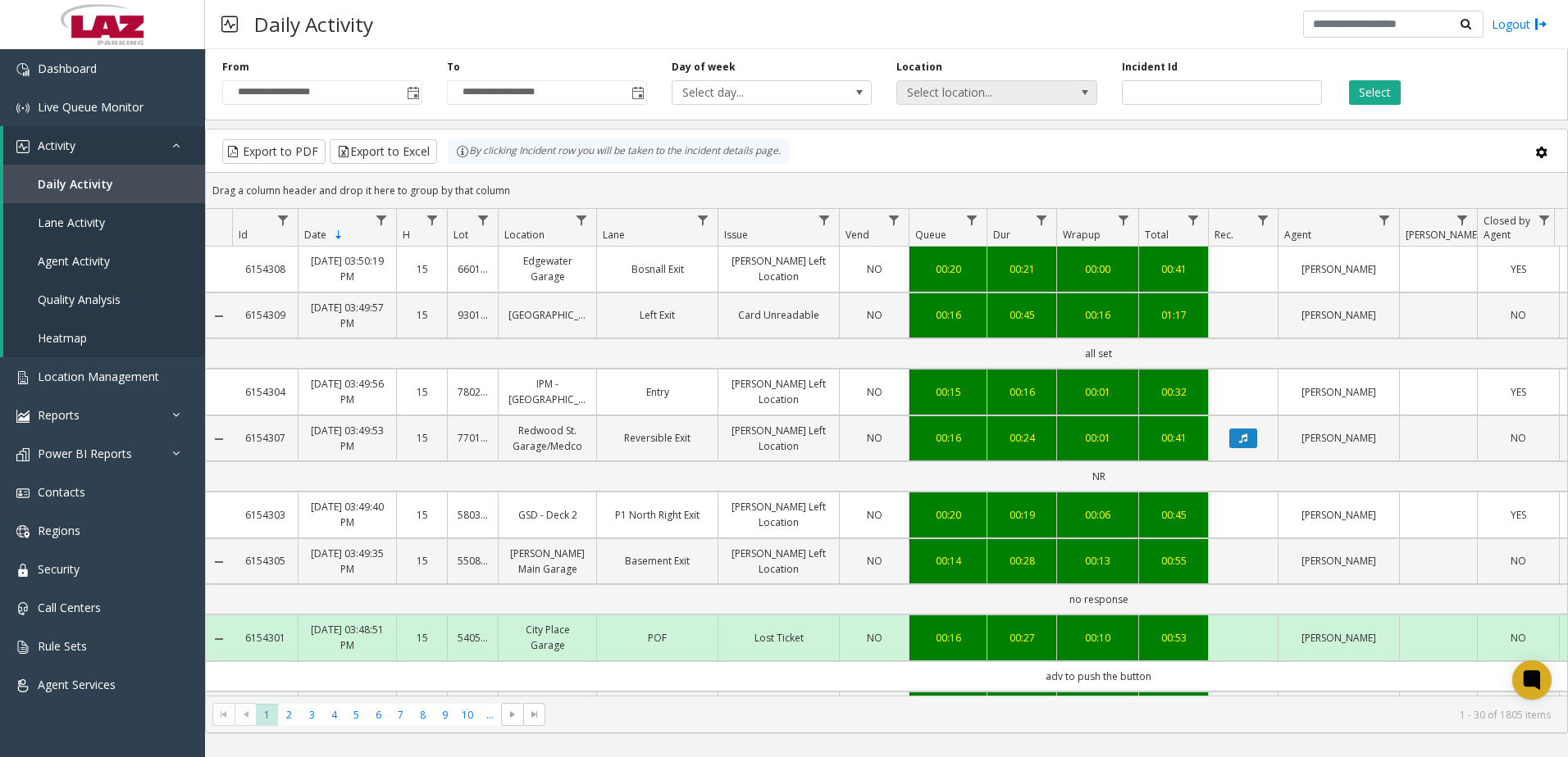
click at [1050, 91] on span "Select location..." at bounding box center [977, 92] width 159 height 23
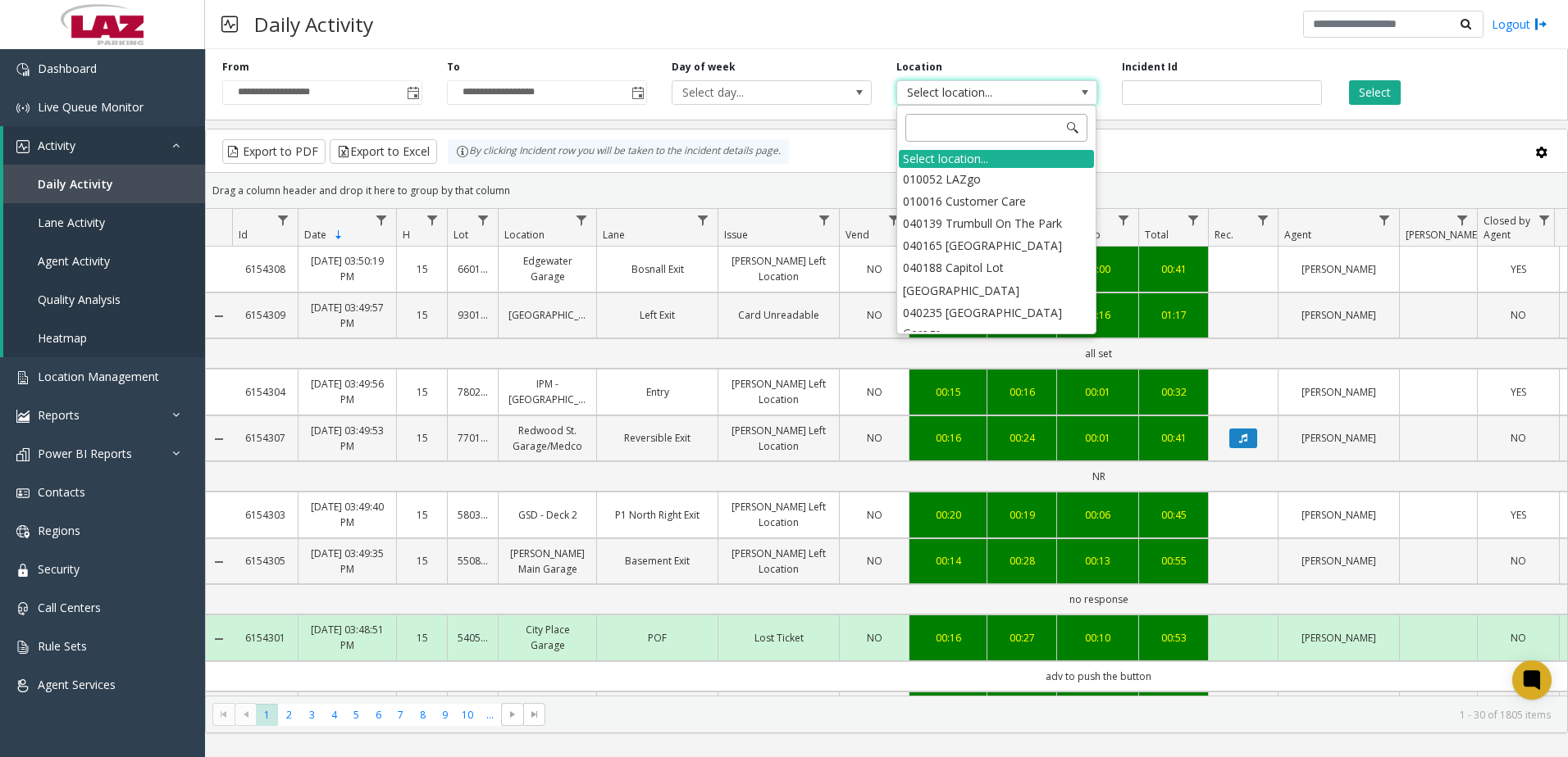
type input "*"
click at [1022, 186] on li "010052 LAZgo" at bounding box center [996, 178] width 195 height 23
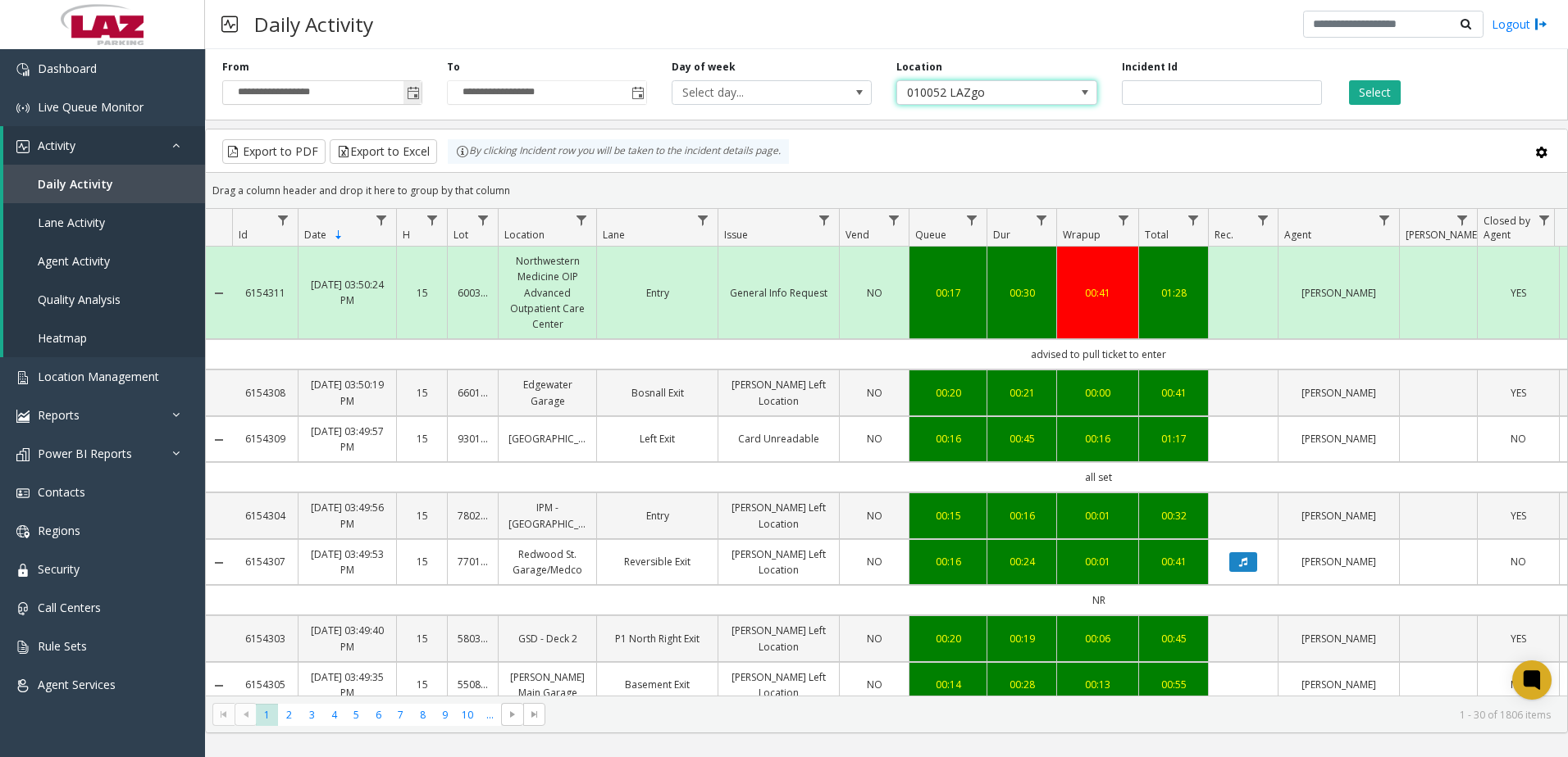
click at [414, 88] on span "Toggle popup" at bounding box center [413, 93] width 14 height 14
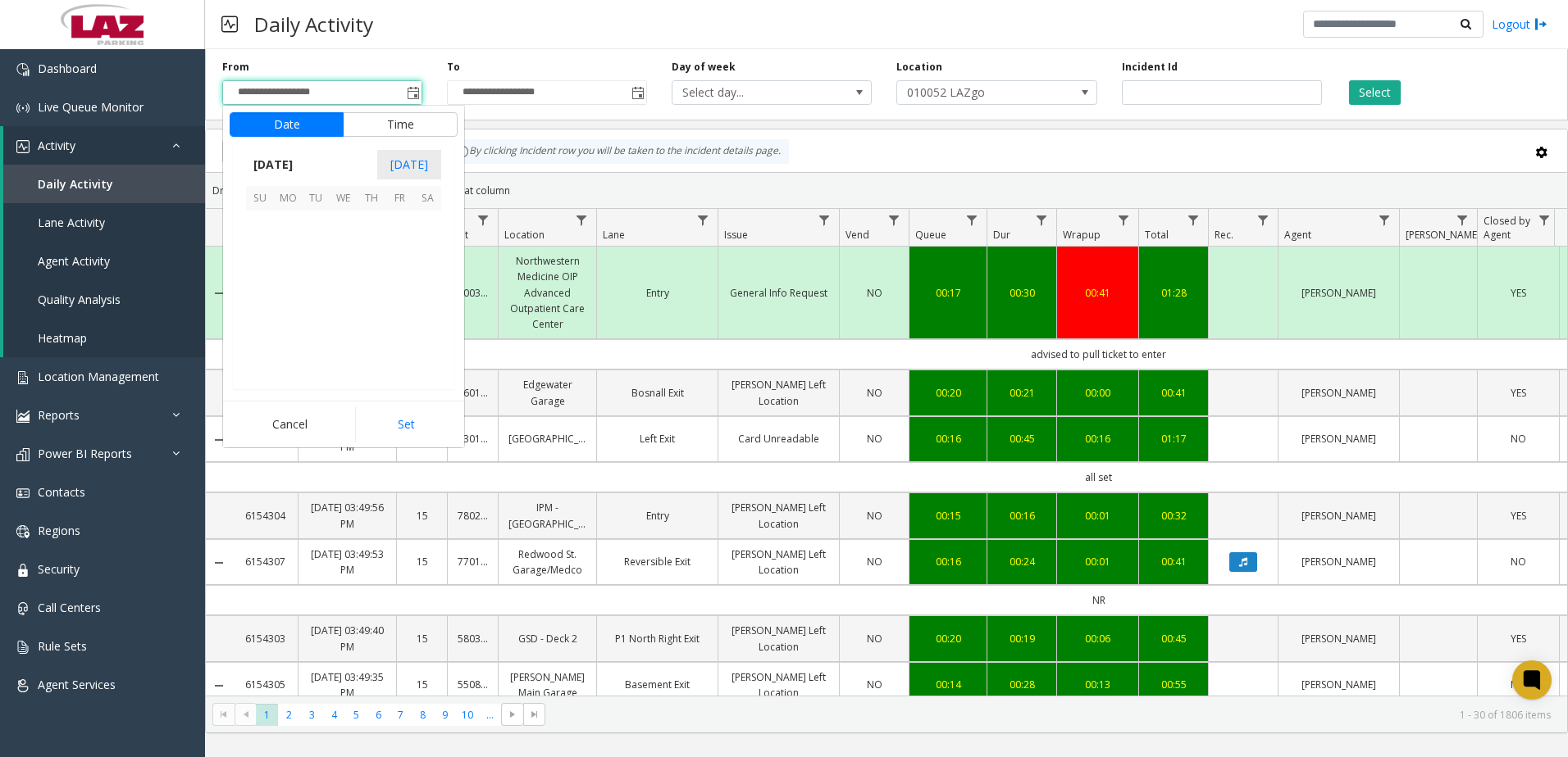
scroll to position [294112, 0]
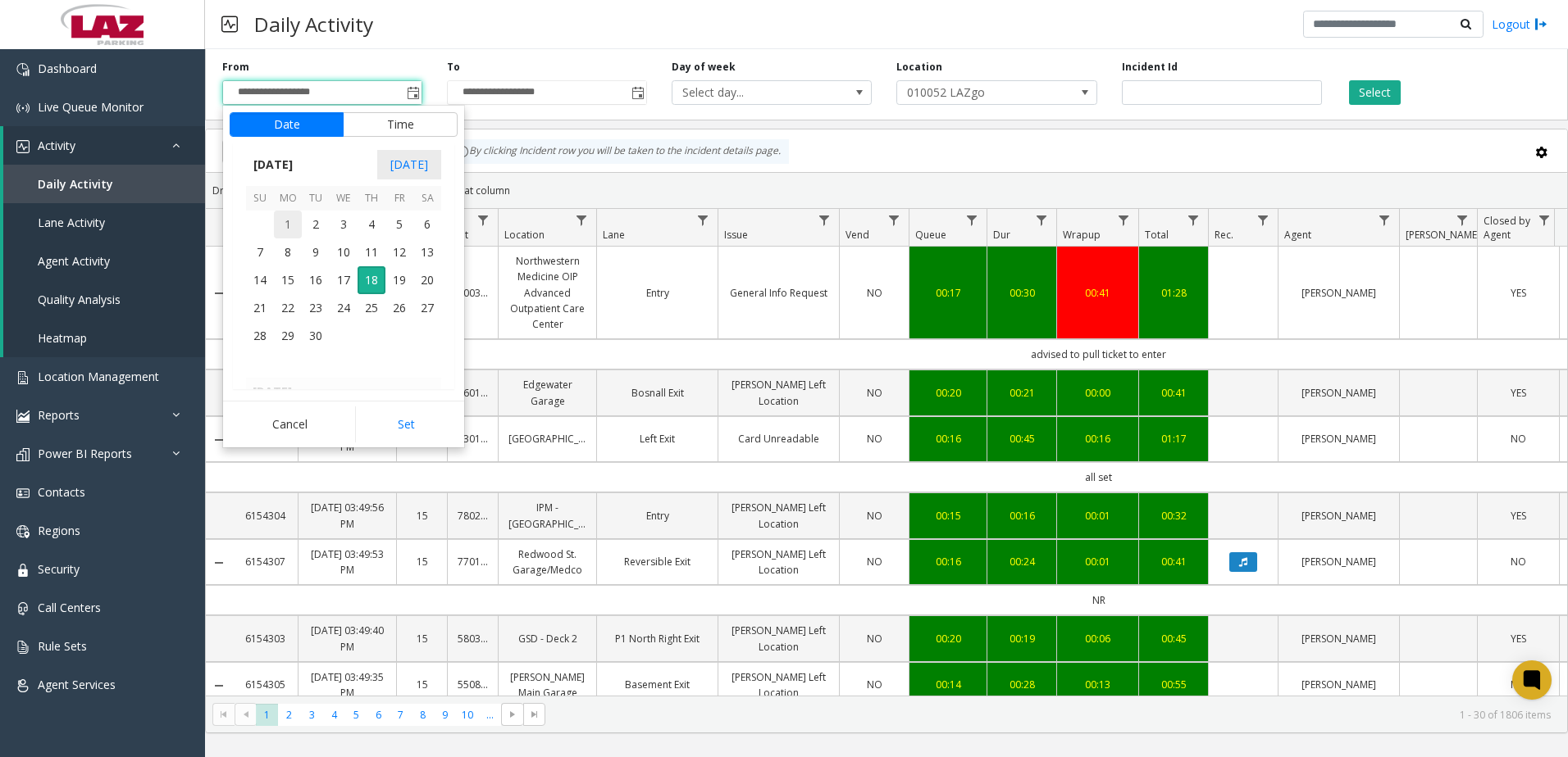
click at [284, 221] on span "1" at bounding box center [288, 224] width 28 height 28
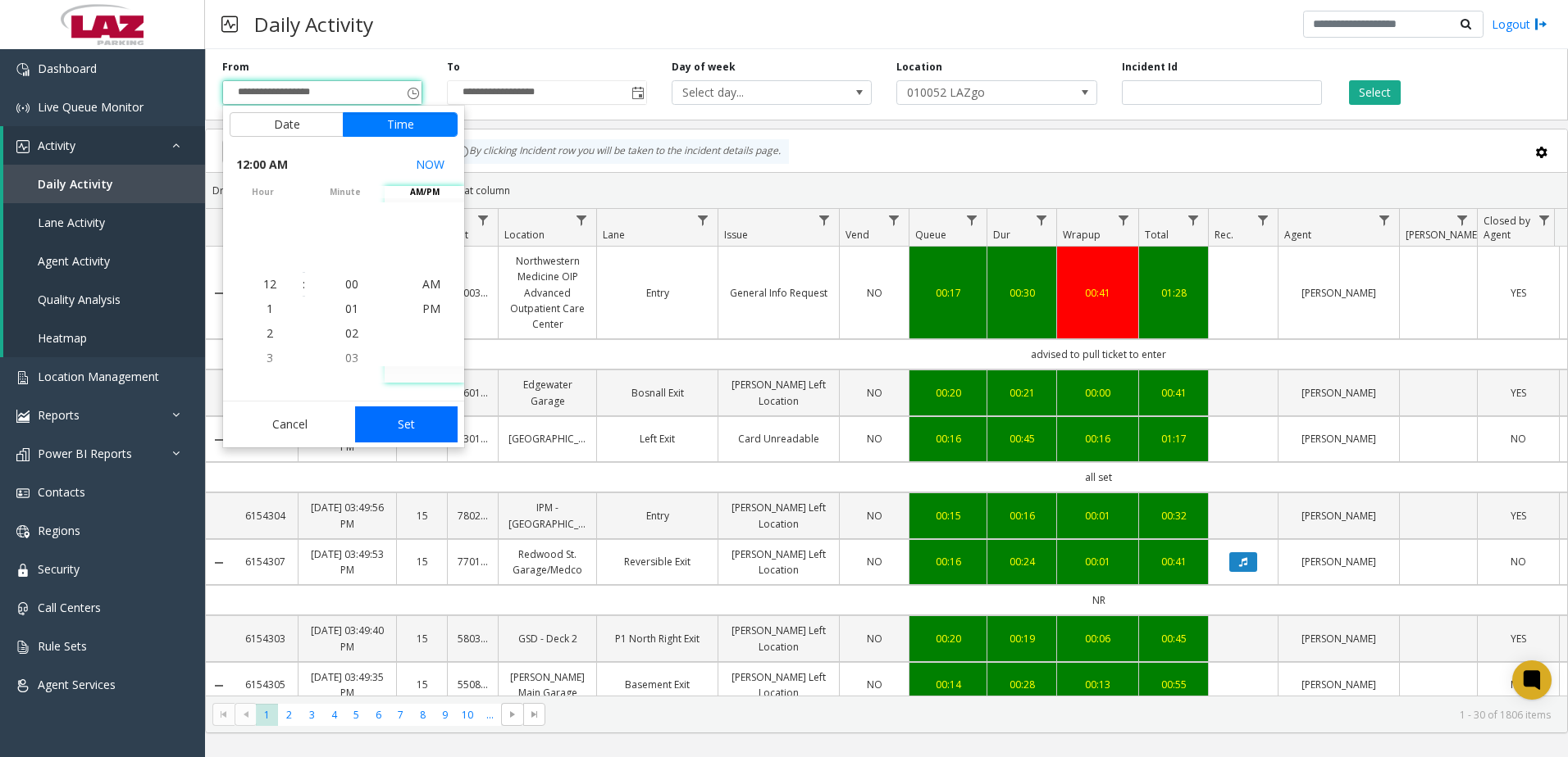
click at [402, 424] on button "Set" at bounding box center [407, 424] width 104 height 36
type input "**********"
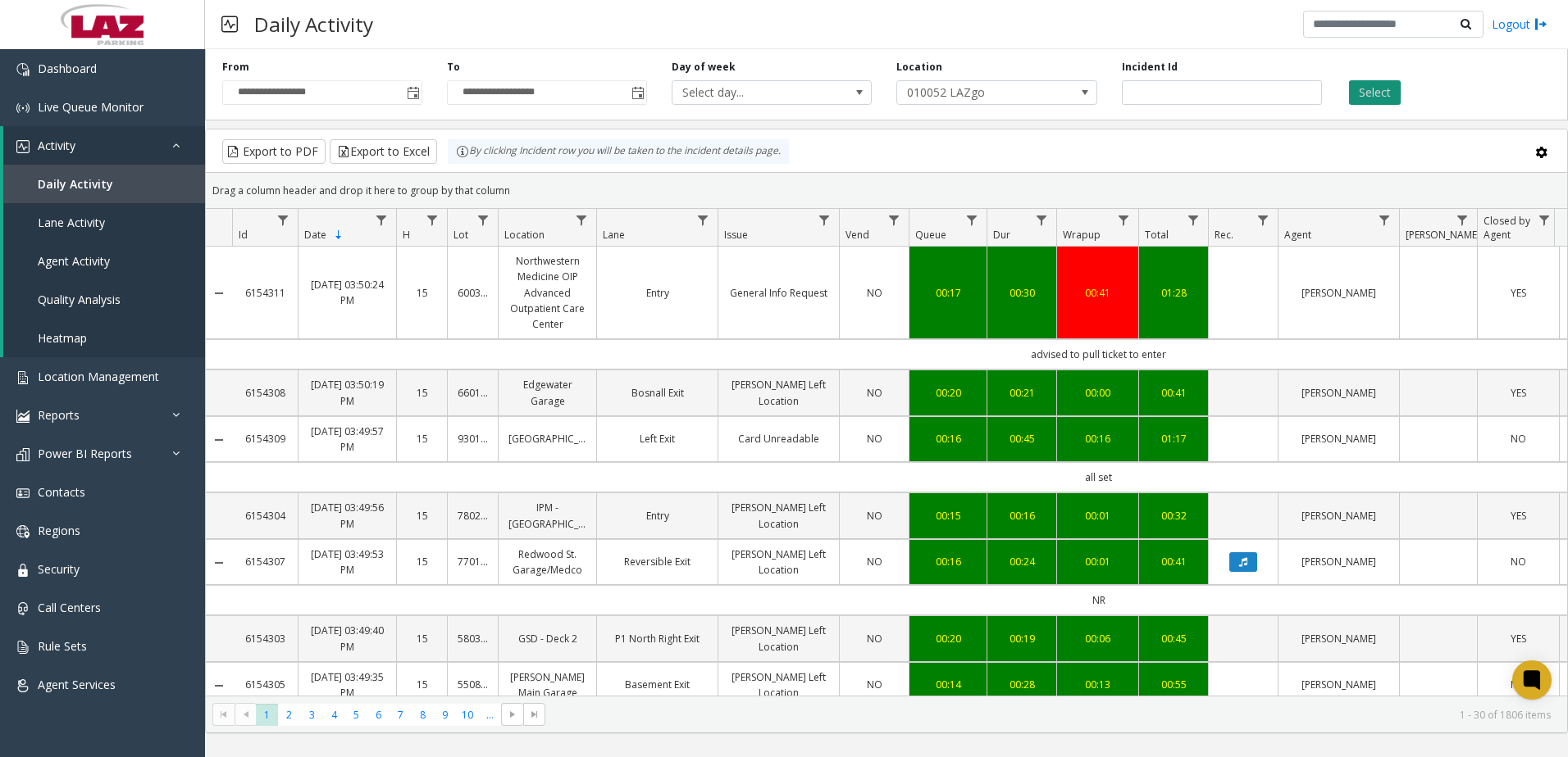
click at [1371, 96] on button "Select" at bounding box center [1374, 92] width 51 height 24
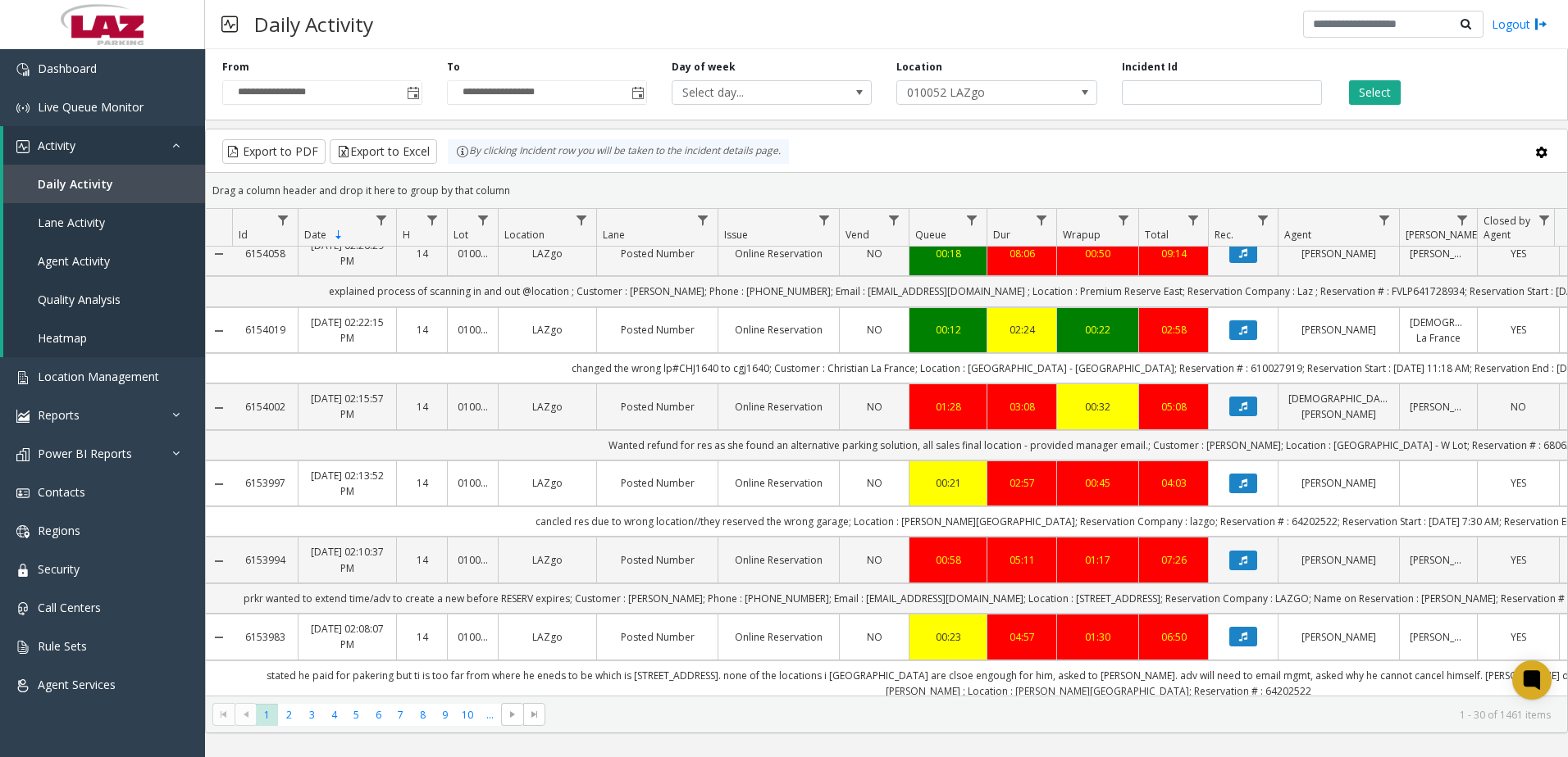
scroll to position [328, 0]
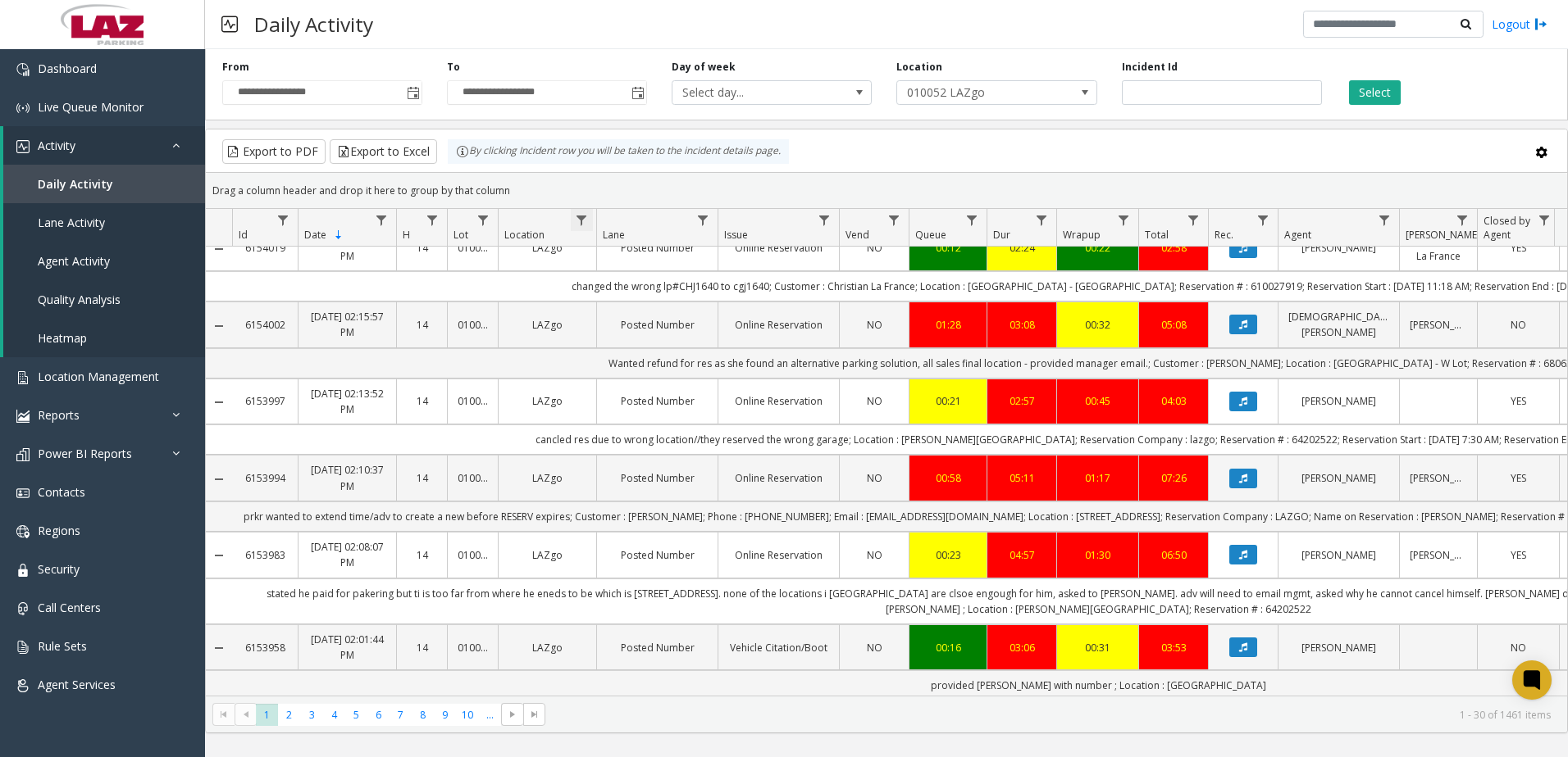
click at [587, 214] on span "Data table" at bounding box center [581, 220] width 14 height 14
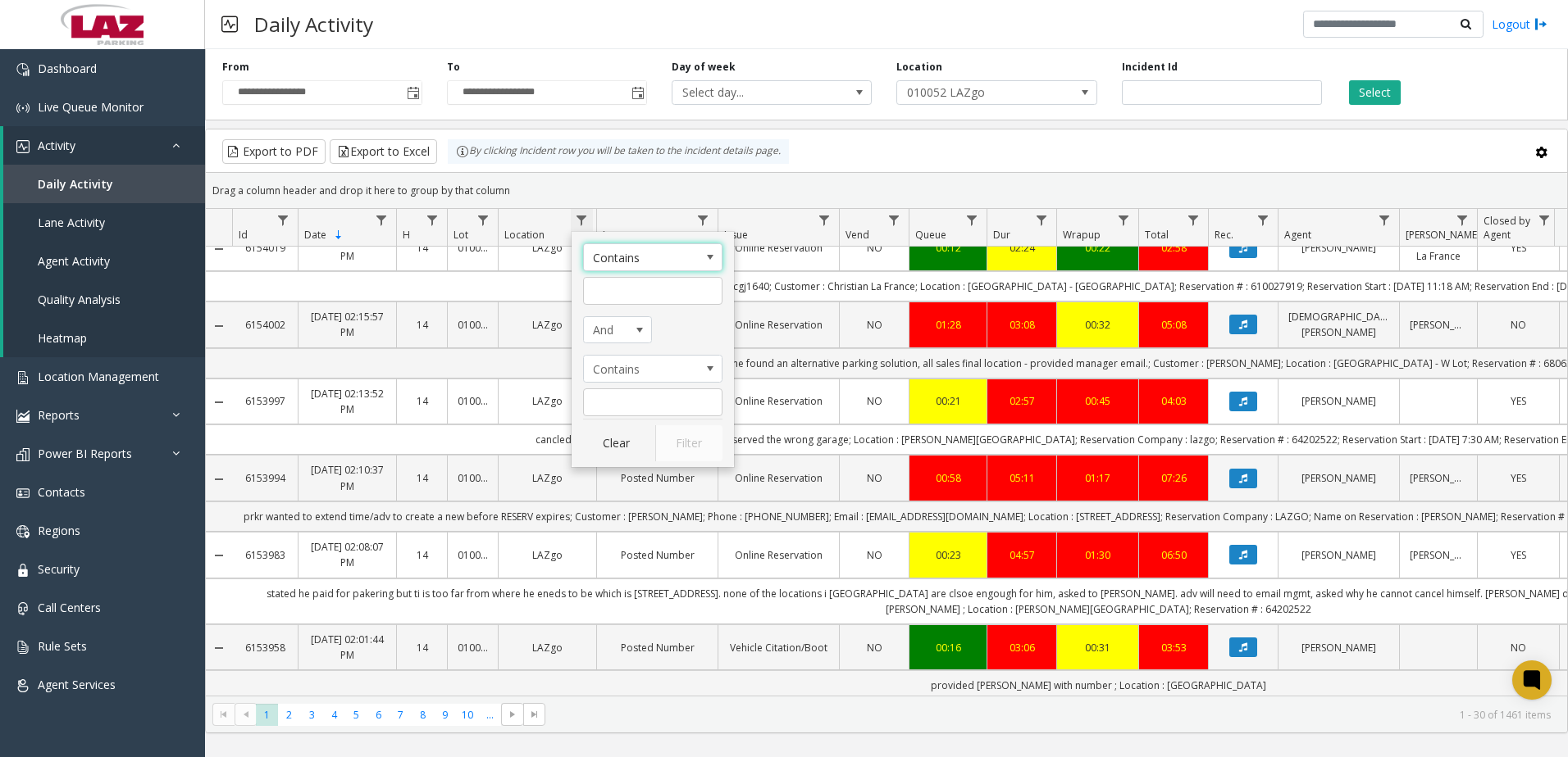
click at [587, 214] on span "Data table" at bounding box center [581, 220] width 14 height 14
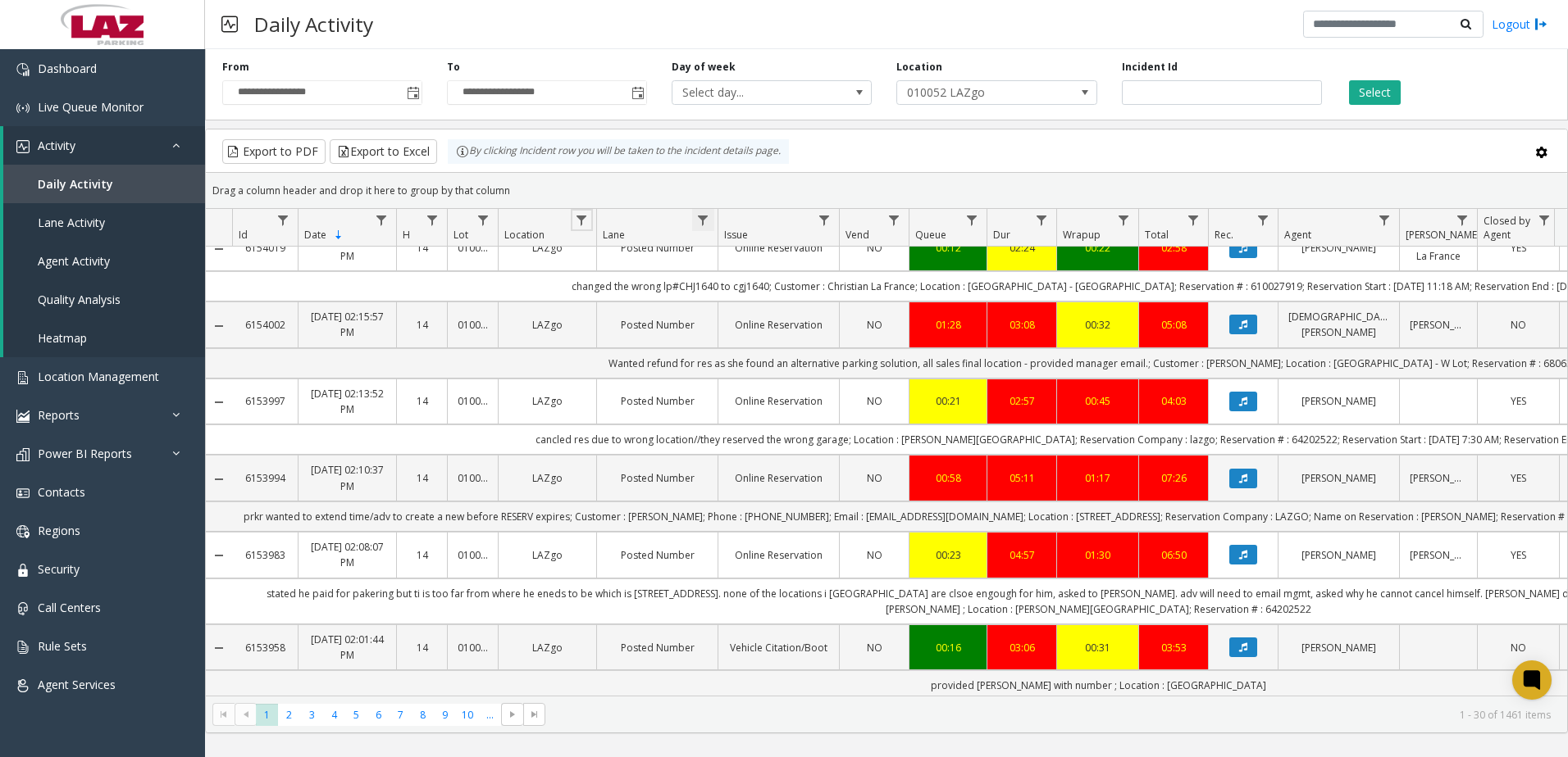
click at [706, 215] on span "Data table" at bounding box center [702, 220] width 14 height 14
click at [647, 191] on div "Drag a column header and drop it here to group by that column" at bounding box center [885, 191] width 1361 height 29
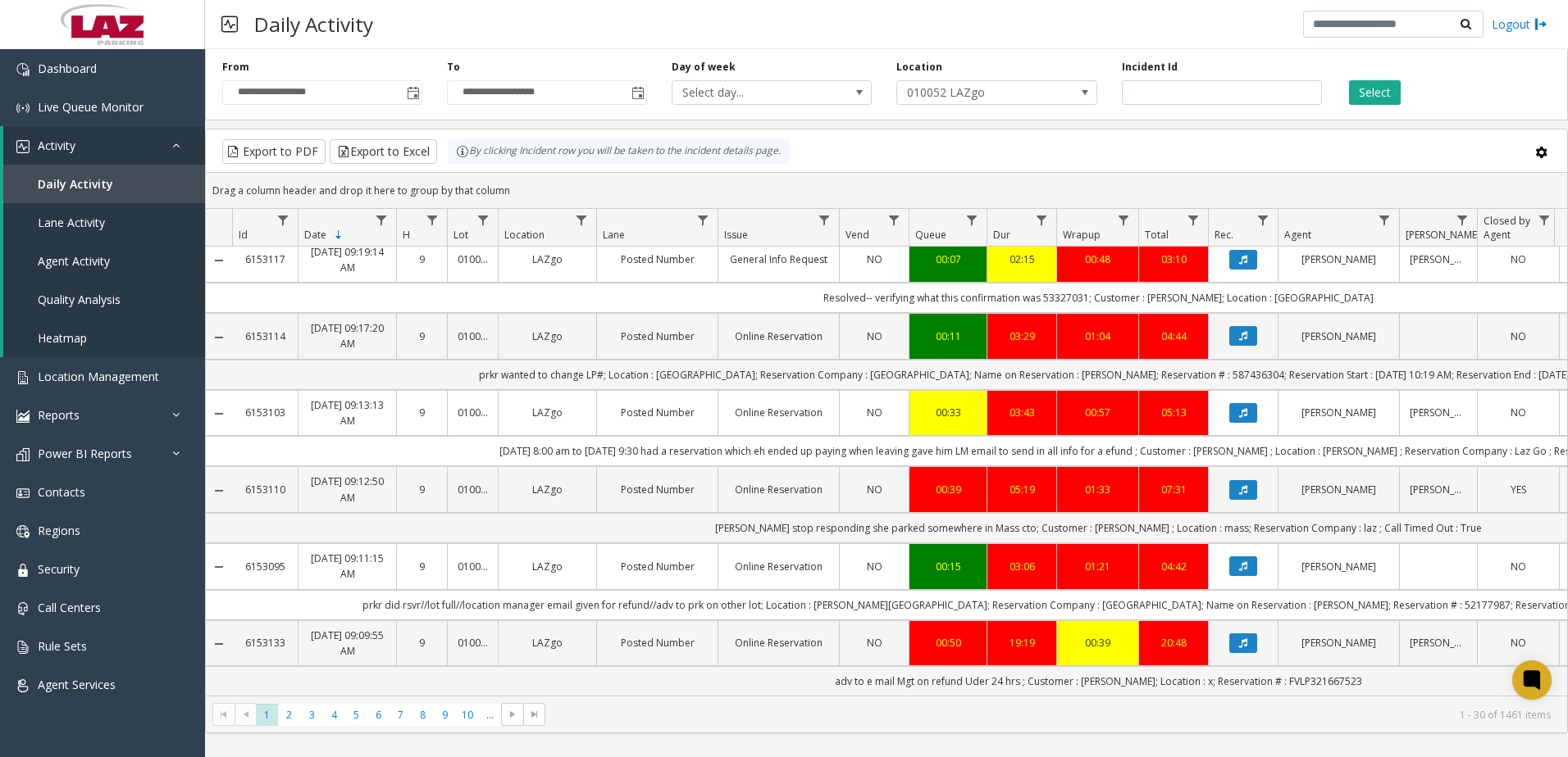
scroll to position [1957, 0]
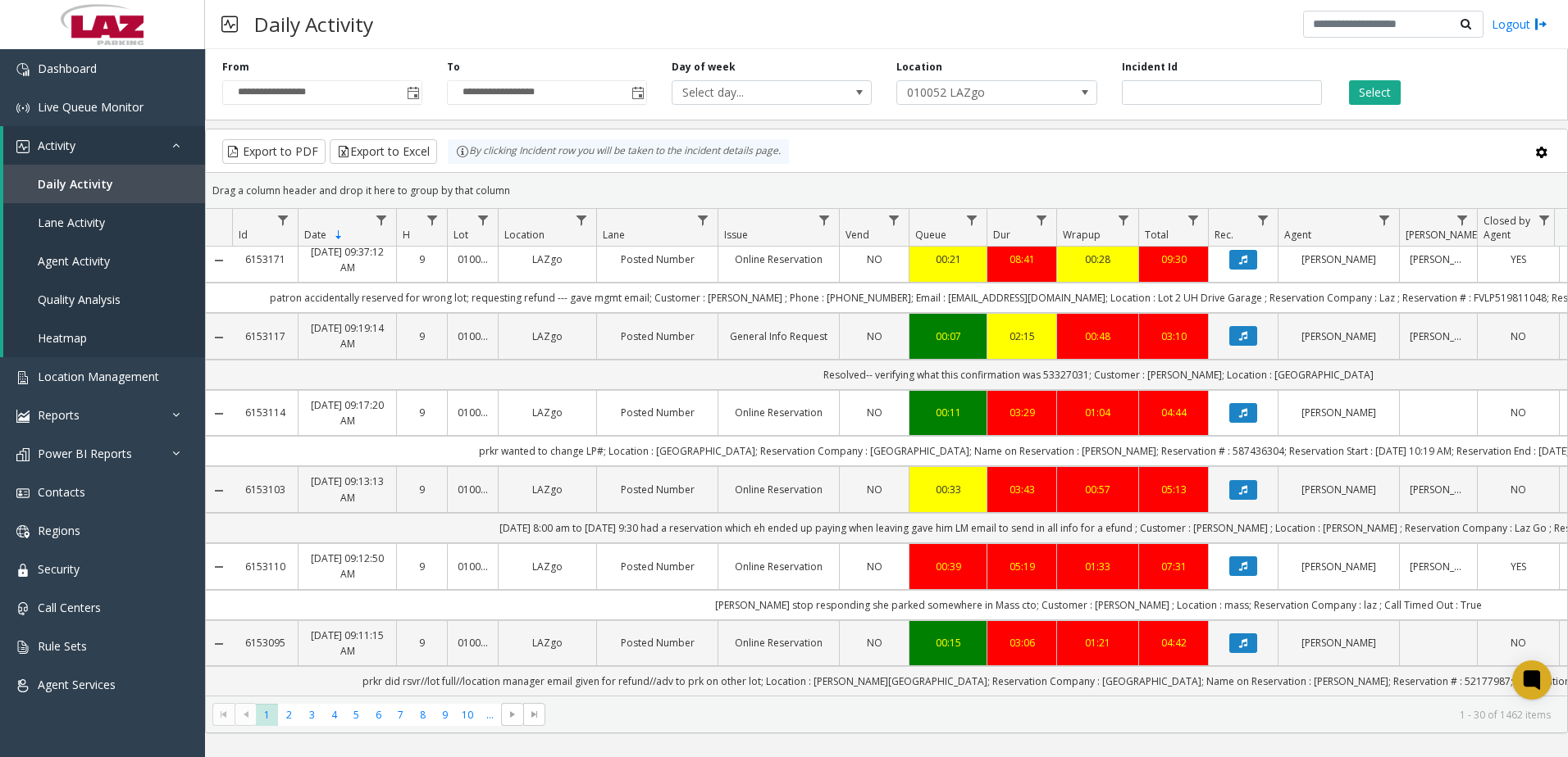
click at [497, 32] on div "Daily Activity Logout" at bounding box center [885, 24] width 1362 height 50
click at [143, 378] on span "Location Management" at bounding box center [98, 376] width 122 height 15
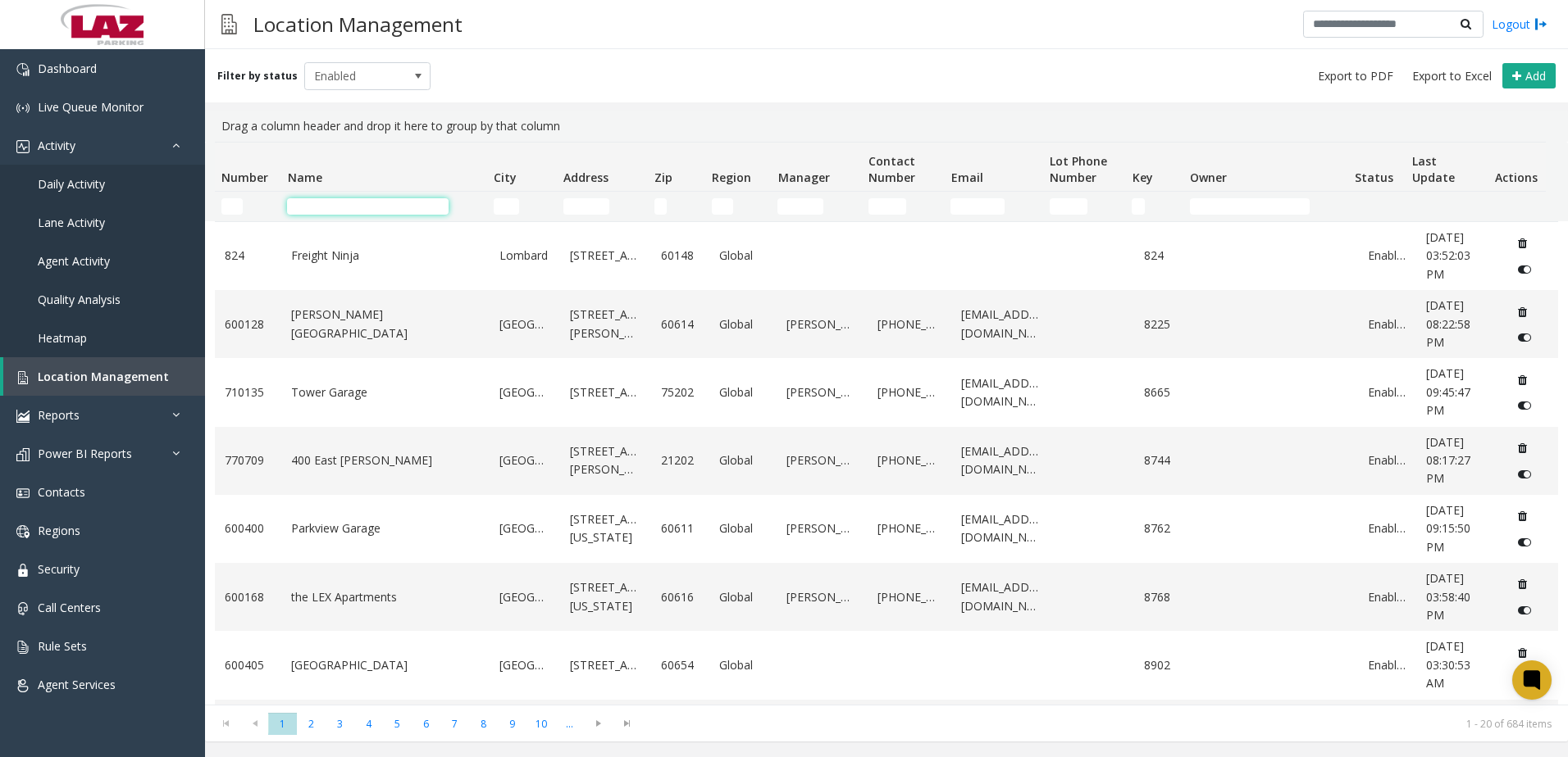
click at [366, 209] on input "Name Filter" at bounding box center [367, 206] width 161 height 16
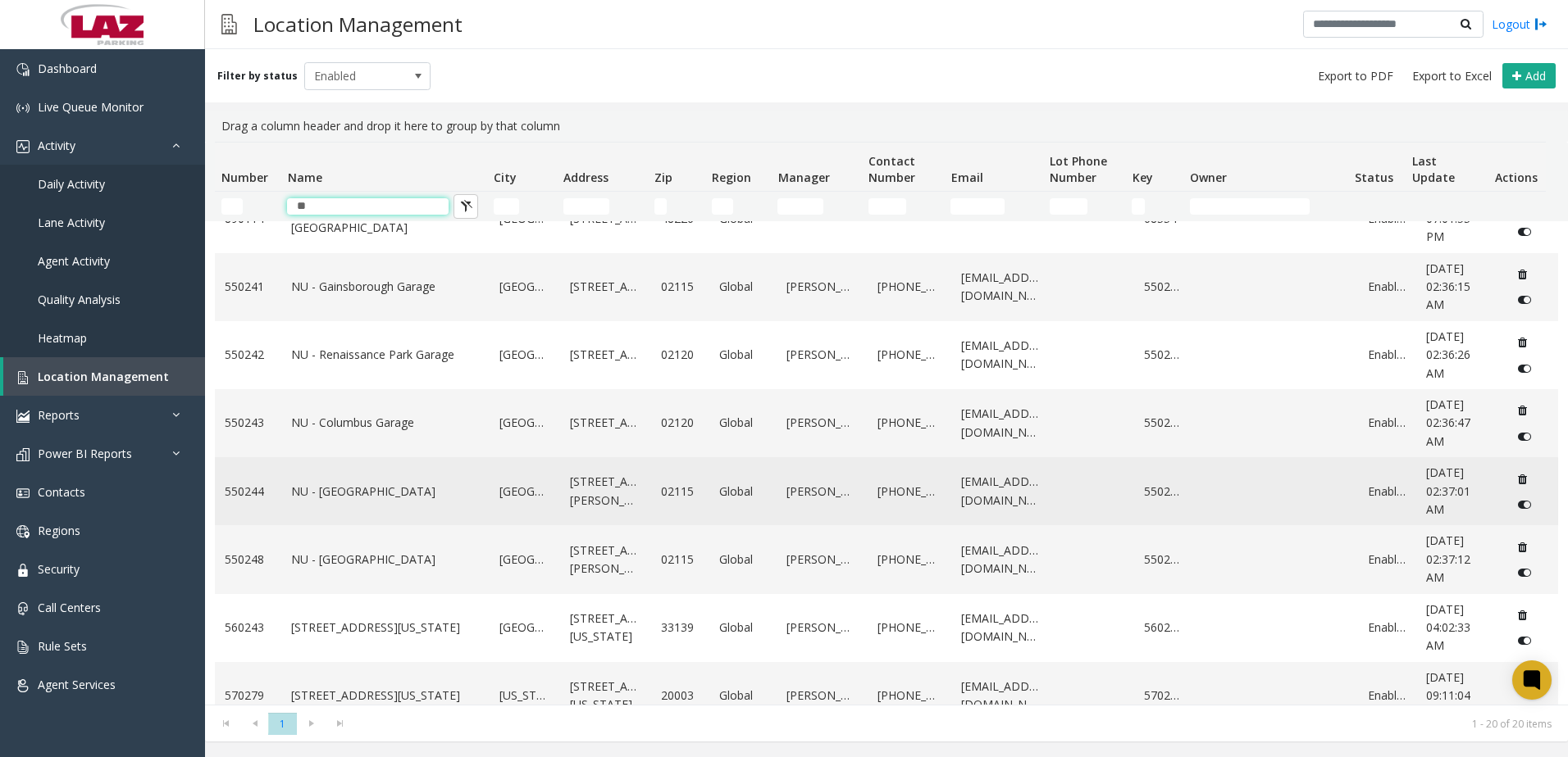
scroll to position [410, 0]
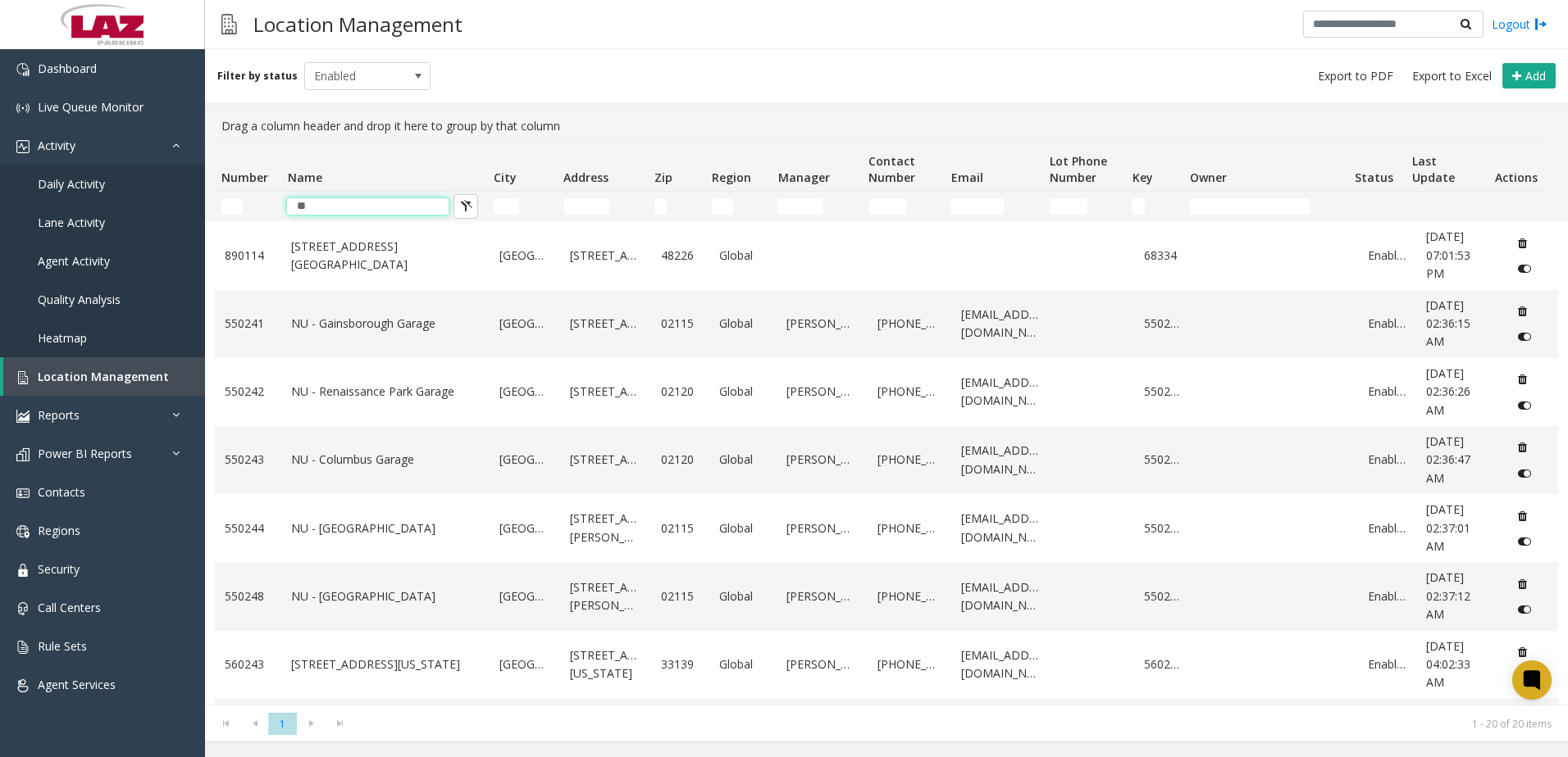
type input "**"
